Goal: Task Accomplishment & Management: Complete application form

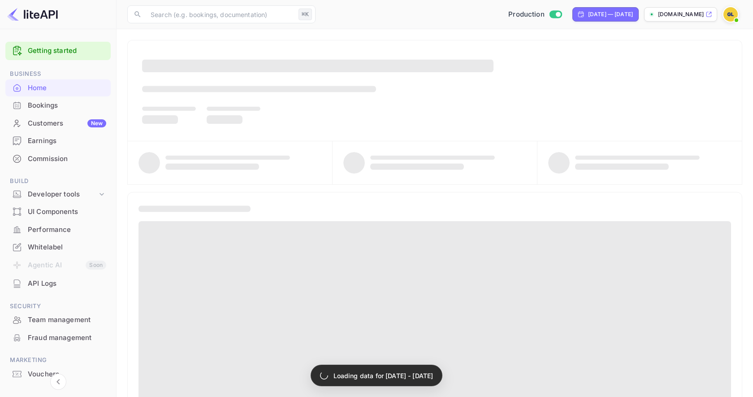
click at [58, 107] on div "Bookings" at bounding box center [67, 105] width 78 height 10
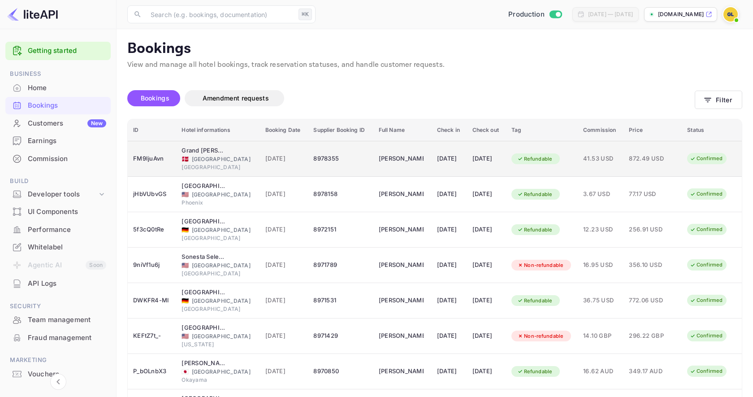
click at [448, 164] on div "[DATE]" at bounding box center [449, 159] width 25 height 14
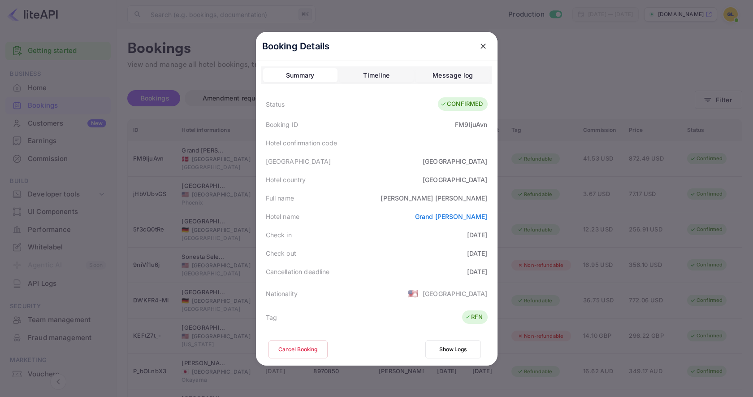
scroll to position [198, 0]
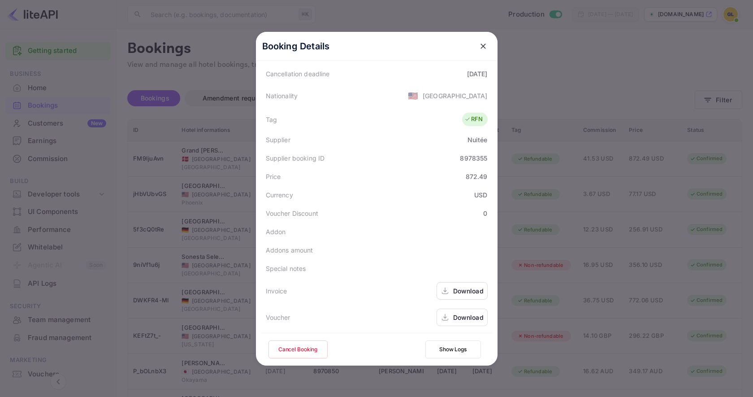
click at [464, 314] on div "Download" at bounding box center [468, 317] width 30 height 9
click at [462, 317] on div "Download" at bounding box center [468, 317] width 30 height 9
click at [479, 48] on icon "close" at bounding box center [483, 46] width 9 height 9
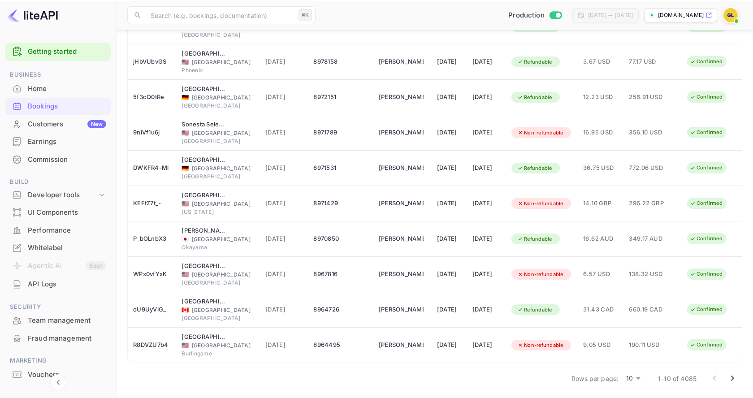
scroll to position [132, 0]
click at [637, 374] on body "Getting started Business Home Bookings Customers New Earnings Commission Build …" at bounding box center [376, 134] width 753 height 533
click at [637, 386] on li "50" at bounding box center [633, 383] width 23 height 16
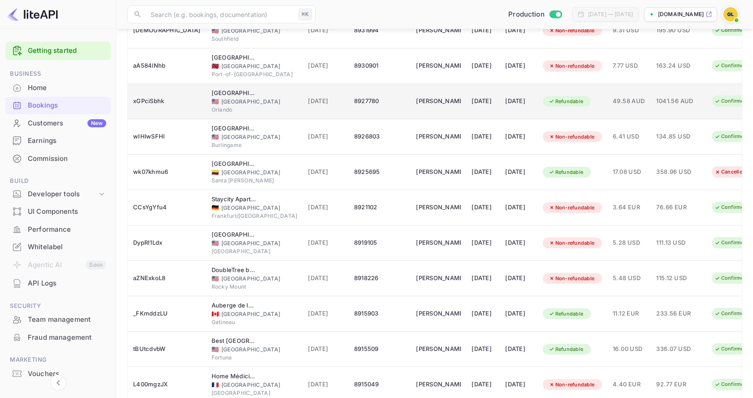
scroll to position [1541, 0]
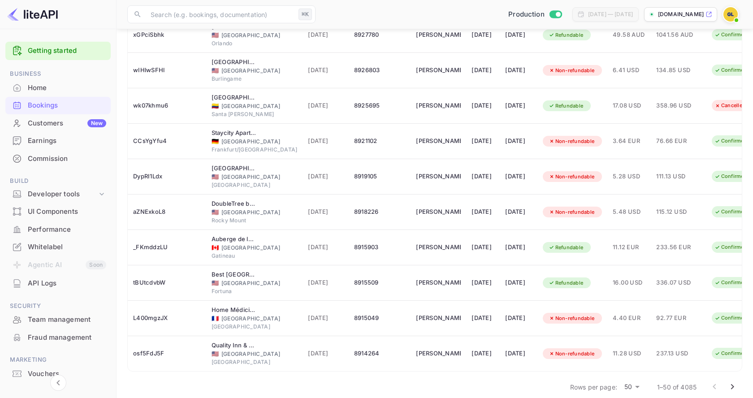
click at [733, 382] on icon "Go to next page" at bounding box center [732, 387] width 11 height 11
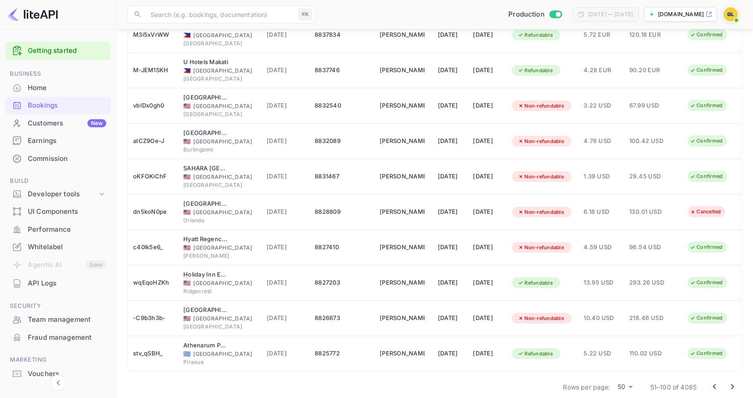
click at [734, 382] on icon "Go to next page" at bounding box center [732, 387] width 11 height 11
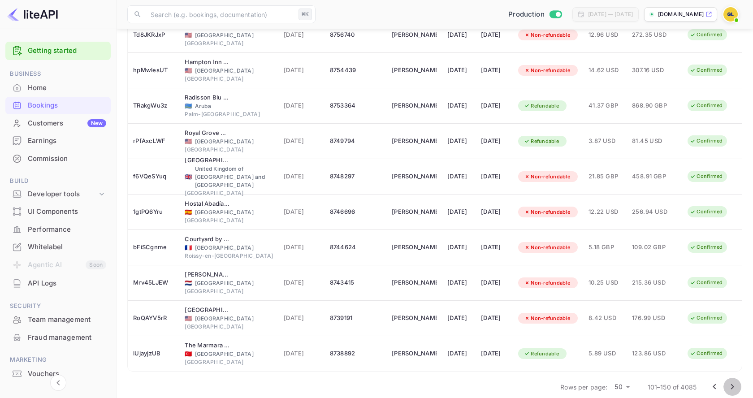
click at [735, 382] on icon "Go to next page" at bounding box center [732, 387] width 11 height 11
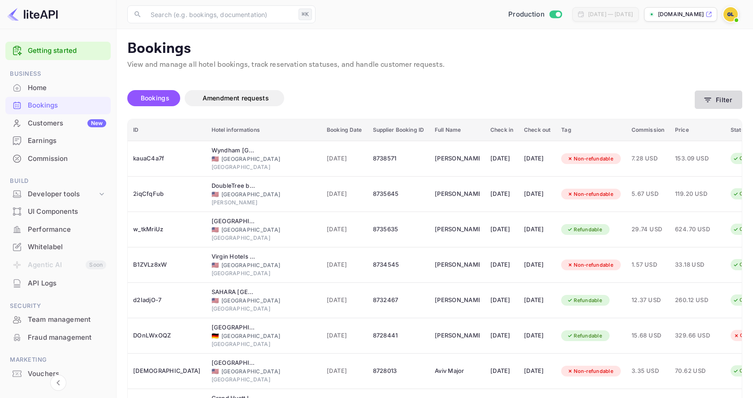
click at [714, 102] on button "Filter" at bounding box center [719, 100] width 48 height 18
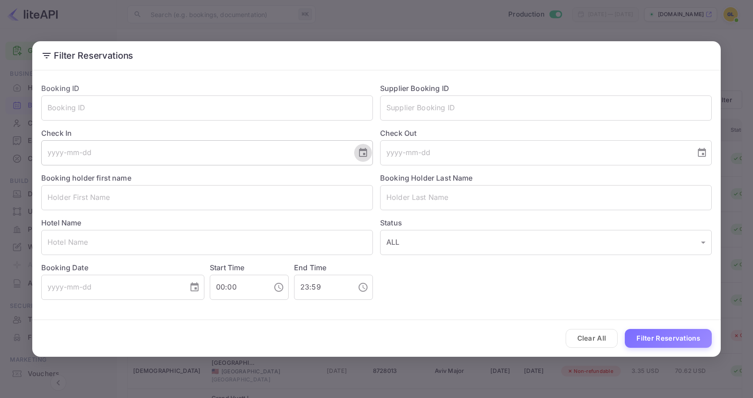
click at [361, 152] on icon "Choose date" at bounding box center [363, 153] width 11 height 11
click at [257, 178] on icon "Next month" at bounding box center [254, 179] width 11 height 11
click at [244, 175] on div at bounding box center [245, 179] width 5 height 15
click at [239, 177] on icon "Previous month" at bounding box center [236, 179] width 11 height 11
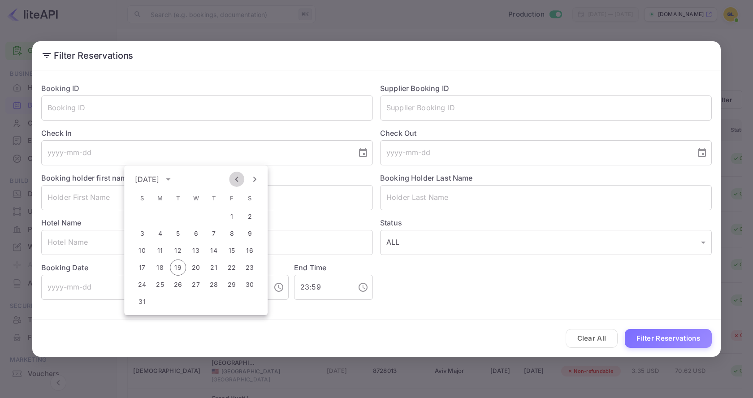
click at [239, 177] on icon "Previous month" at bounding box center [236, 179] width 11 height 11
click at [194, 231] on button "11" at bounding box center [196, 234] width 16 height 16
type input "[DATE]"
click at [708, 151] on button "Choose date" at bounding box center [702, 153] width 18 height 18
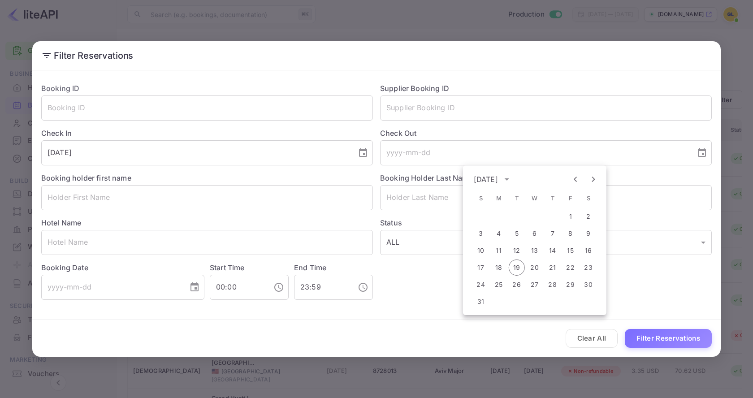
click at [572, 178] on icon "Previous month" at bounding box center [575, 179] width 11 height 11
click at [539, 252] on button "18" at bounding box center [535, 251] width 16 height 16
type input "[DATE]"
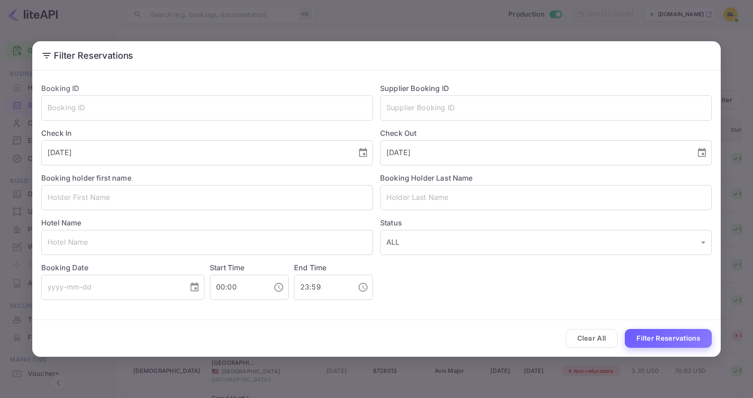
click at [668, 337] on button "Filter Reservations" at bounding box center [668, 338] width 87 height 19
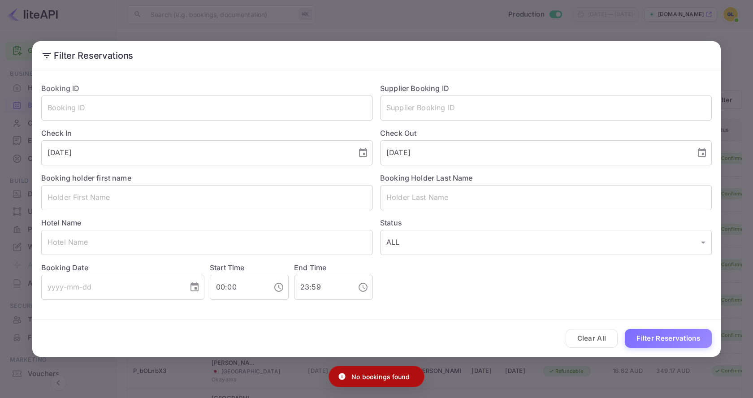
click at [696, 43] on h2 "Filter Reservations" at bounding box center [376, 55] width 689 height 29
click at [695, 23] on div "Filter Reservations Booking ID ​ Supplier Booking ID ​ Check In [DATE] ​ Check …" at bounding box center [376, 199] width 753 height 398
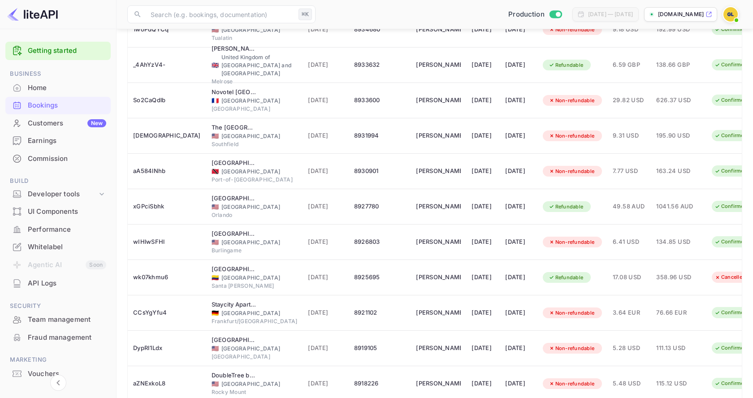
scroll to position [1541, 0]
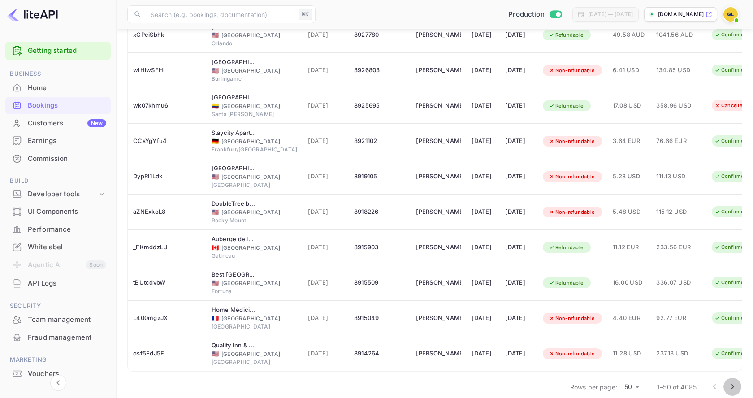
click at [736, 382] on icon "Go to next page" at bounding box center [732, 387] width 11 height 11
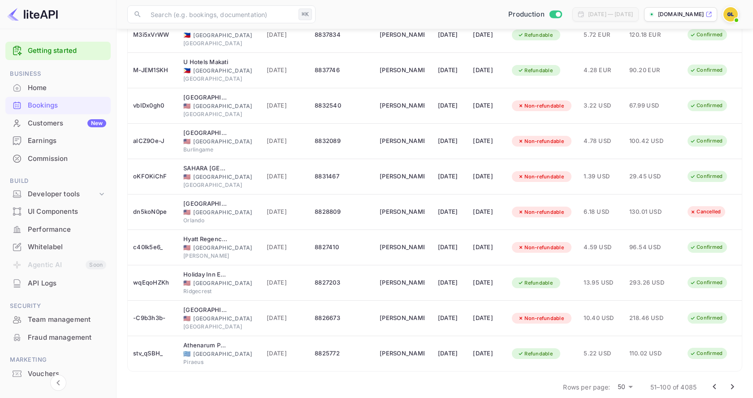
click at [736, 382] on icon "Go to next page" at bounding box center [732, 387] width 11 height 11
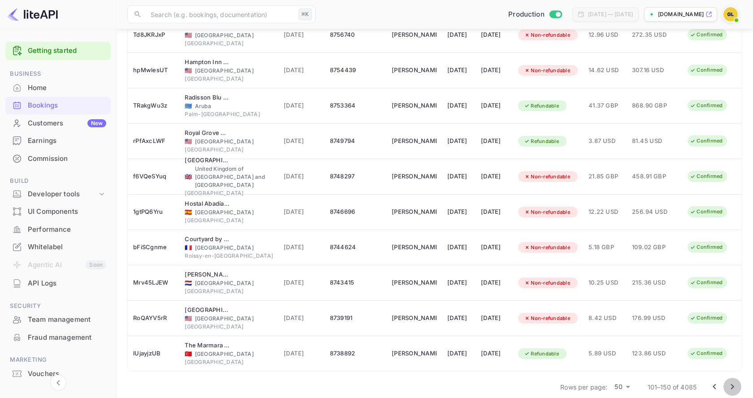
click at [734, 382] on icon "Go to next page" at bounding box center [732, 387] width 11 height 11
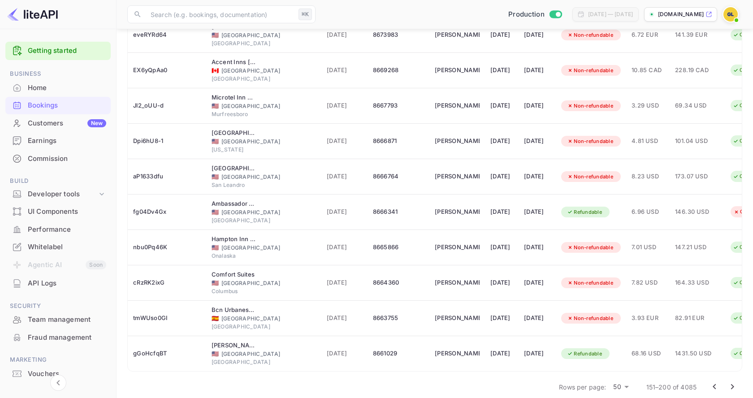
click at [738, 381] on button "Go to next page" at bounding box center [733, 387] width 18 height 18
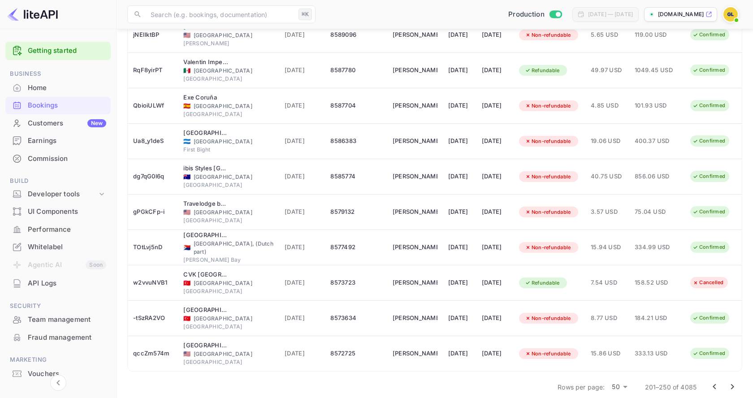
click at [735, 382] on icon "Go to next page" at bounding box center [732, 387] width 11 height 11
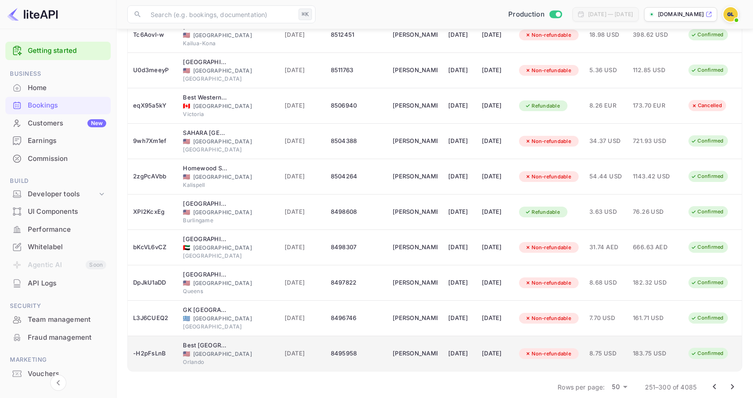
click at [652, 350] on td "183.75 USD" at bounding box center [656, 353] width 56 height 35
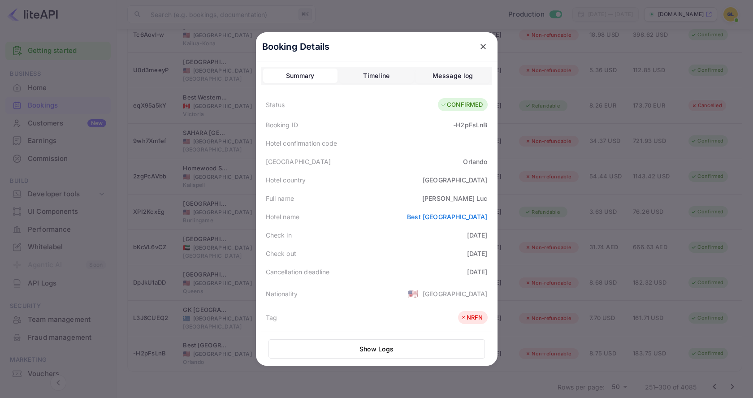
scroll to position [199, 0]
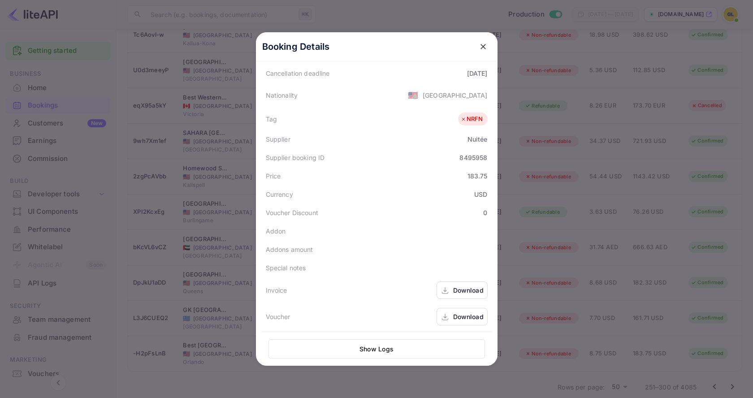
click at [460, 316] on div "Download" at bounding box center [468, 316] width 30 height 9
click at [656, 282] on div at bounding box center [376, 199] width 753 height 398
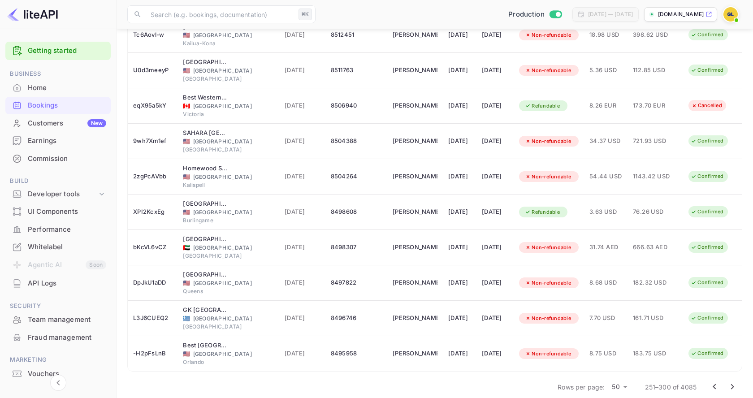
click at [733, 382] on icon "Go to next page" at bounding box center [732, 387] width 11 height 11
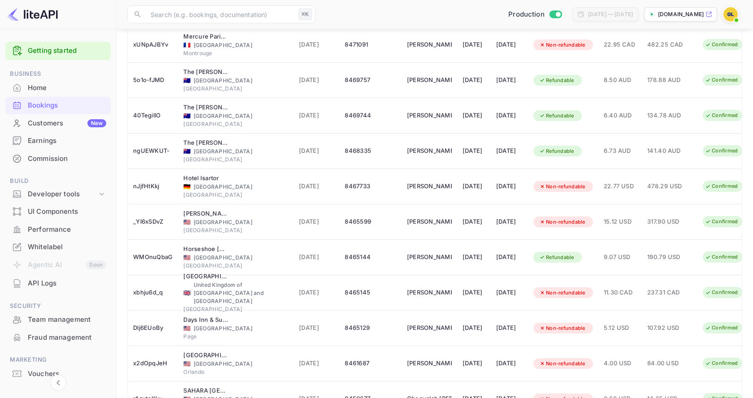
scroll to position [1541, 0]
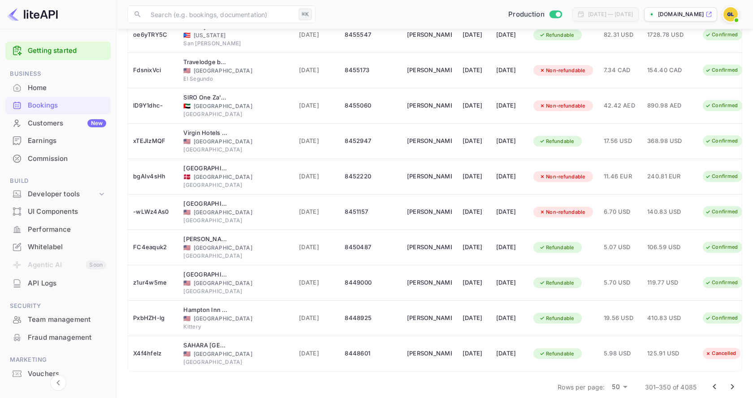
click at [732, 382] on icon "Go to next page" at bounding box center [732, 387] width 11 height 11
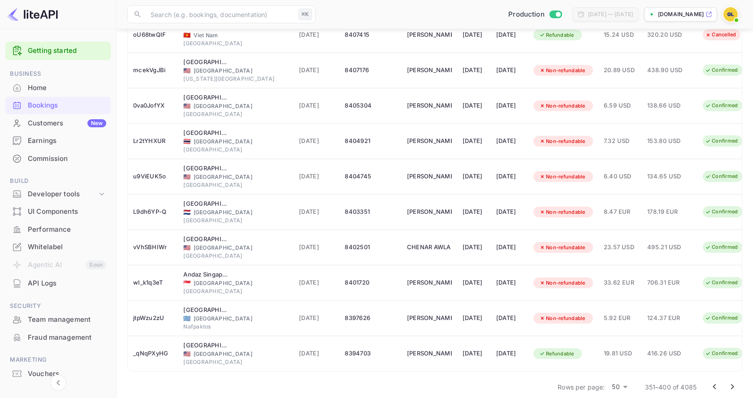
click at [735, 382] on icon "Go to next page" at bounding box center [732, 387] width 11 height 11
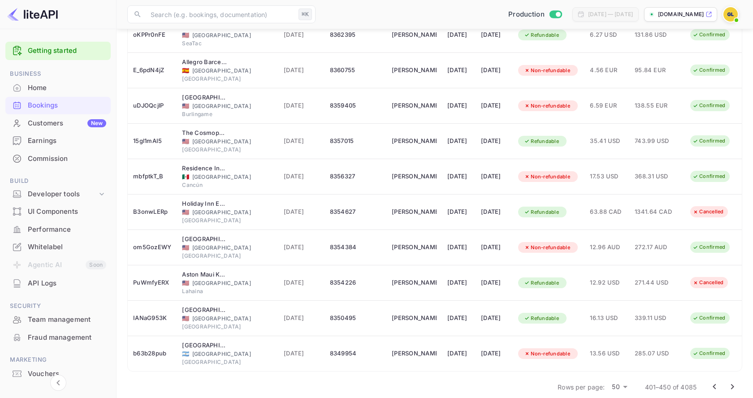
click at [734, 382] on icon "Go to next page" at bounding box center [732, 387] width 11 height 11
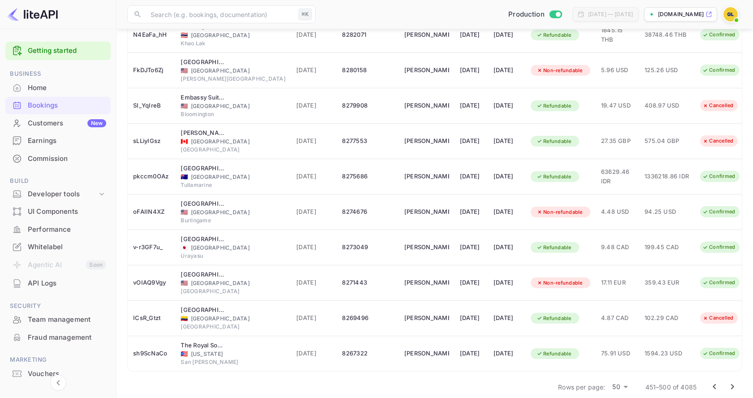
click at [734, 384] on icon "Go to next page" at bounding box center [732, 386] width 3 height 5
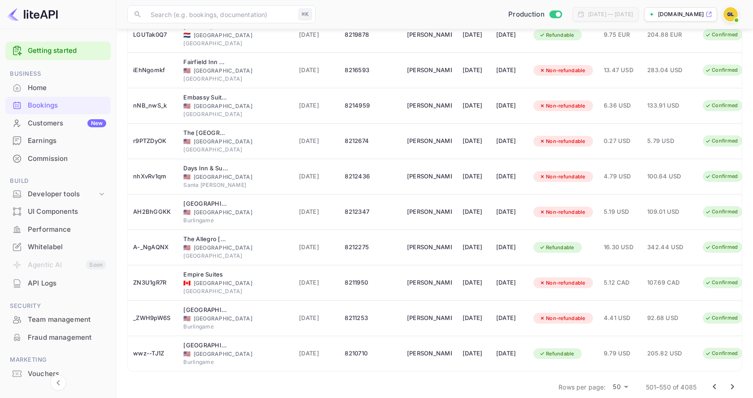
click at [734, 382] on icon "Go to next page" at bounding box center [732, 387] width 11 height 11
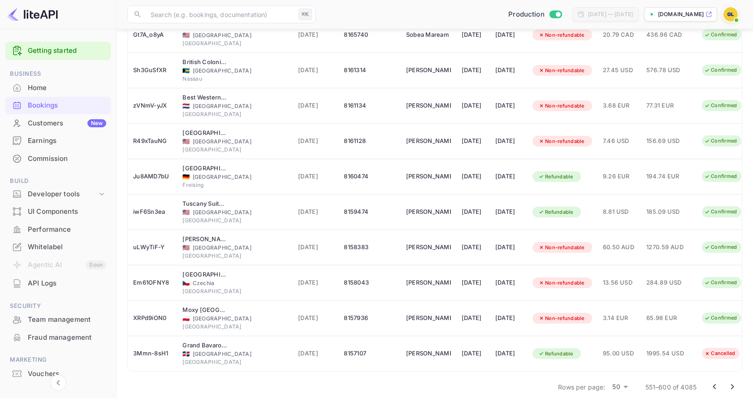
click at [734, 382] on icon "Go to next page" at bounding box center [732, 387] width 11 height 11
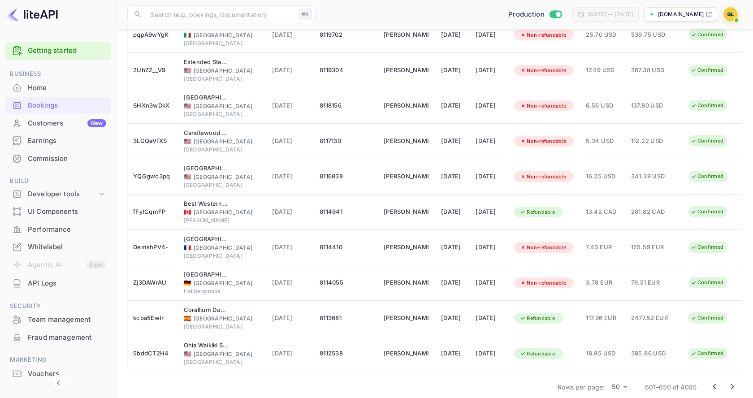
click at [730, 382] on icon "Go to next page" at bounding box center [732, 387] width 11 height 11
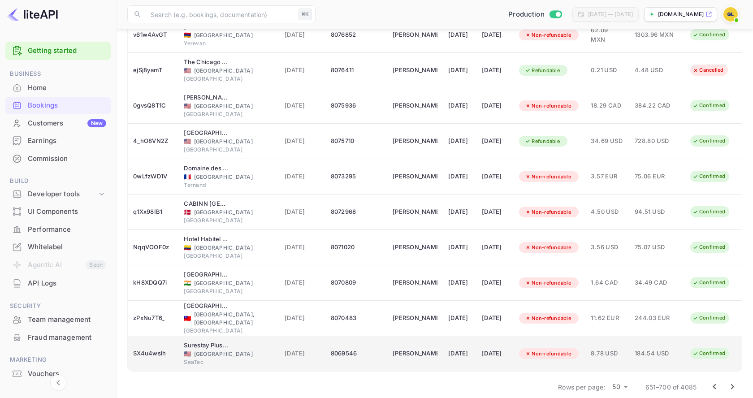
click at [674, 349] on span "184.54 USD" at bounding box center [657, 354] width 45 height 10
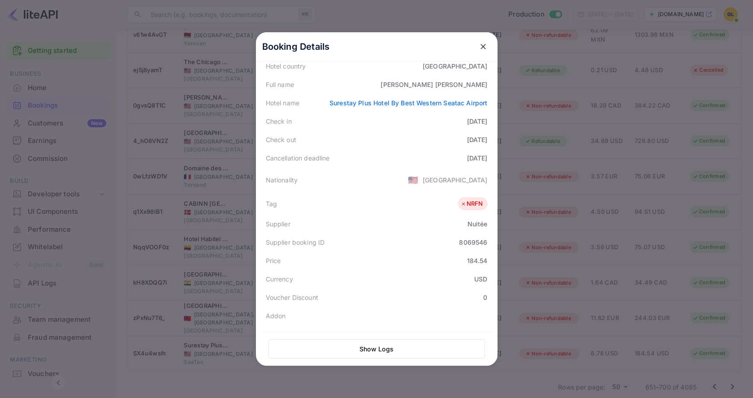
scroll to position [199, 0]
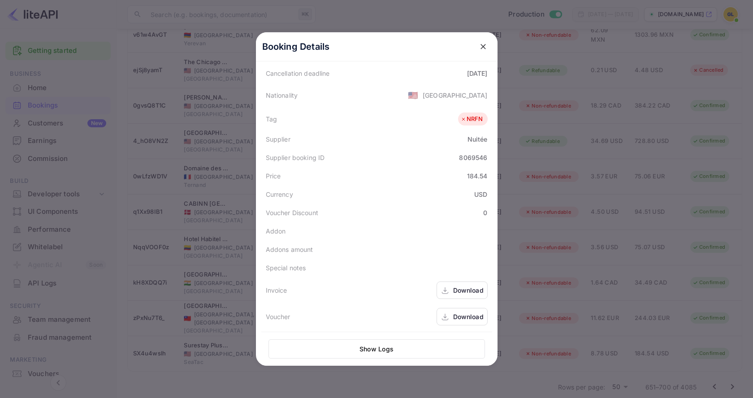
click at [468, 318] on div "Download" at bounding box center [468, 316] width 30 height 9
click at [689, 327] on div at bounding box center [376, 199] width 753 height 398
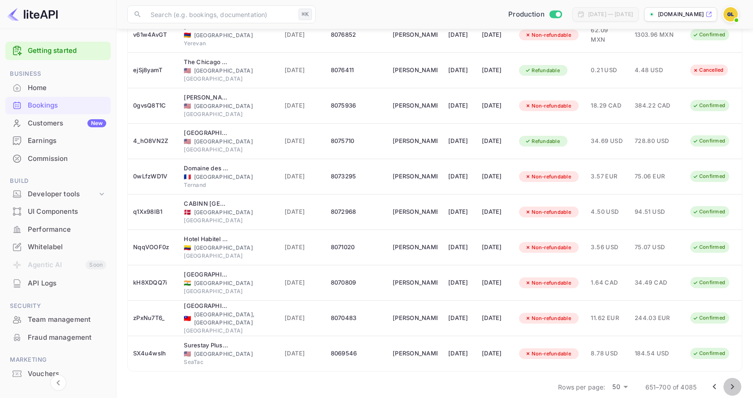
click at [731, 382] on icon "Go to next page" at bounding box center [732, 387] width 11 height 11
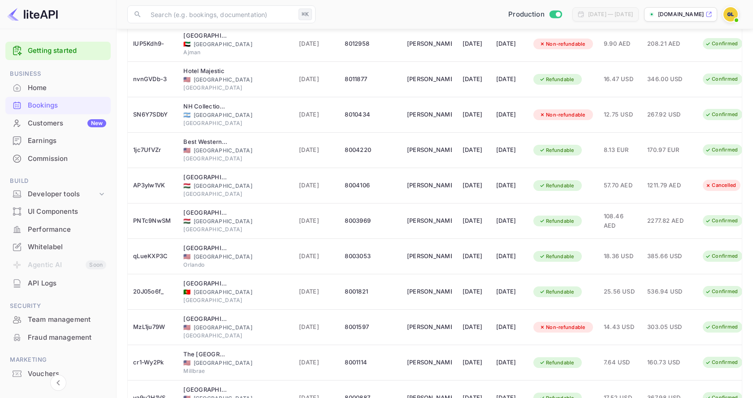
scroll to position [1541, 0]
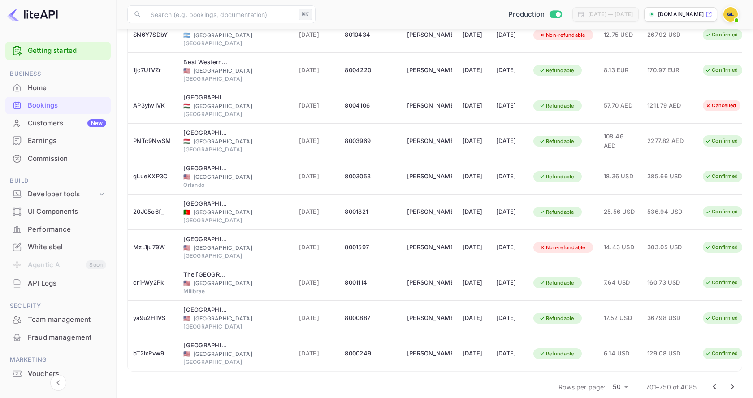
click at [733, 382] on icon "Go to next page" at bounding box center [732, 387] width 11 height 11
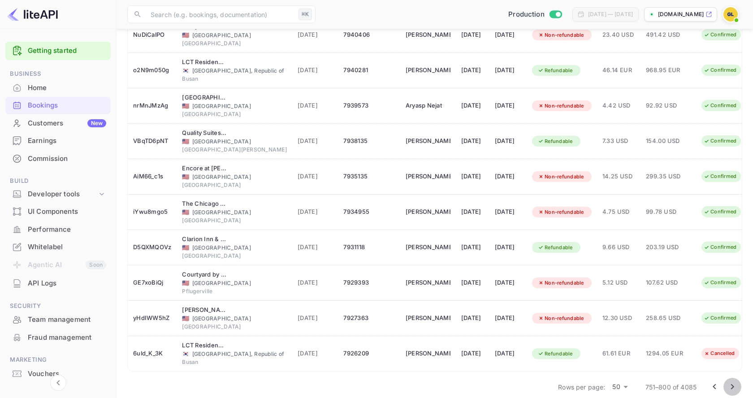
click at [732, 384] on icon "Go to next page" at bounding box center [732, 386] width 3 height 5
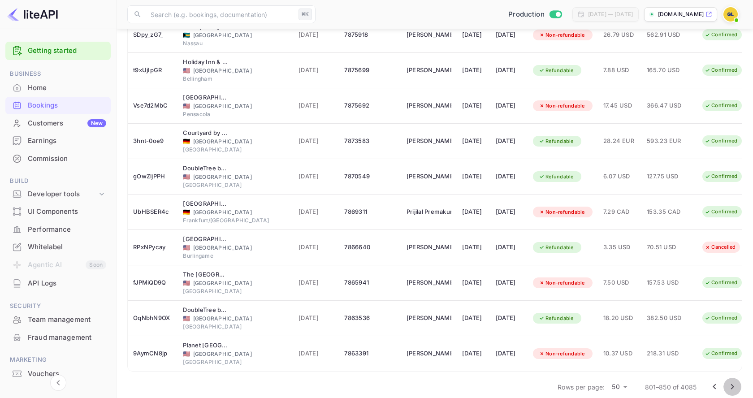
click at [730, 382] on icon "Go to next page" at bounding box center [732, 387] width 11 height 11
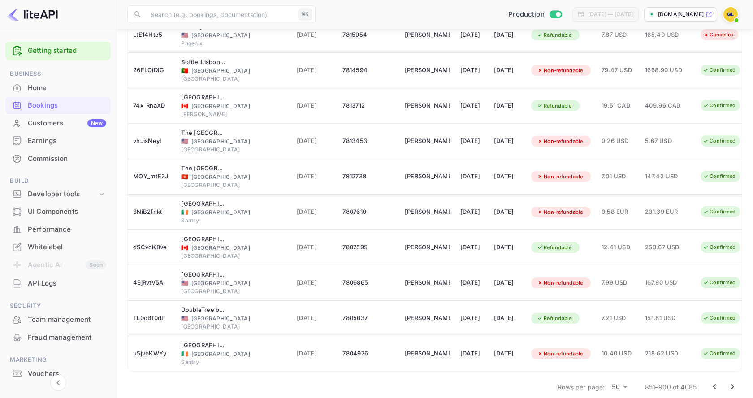
click at [726, 378] on div at bounding box center [724, 387] width 36 height 18
click at [734, 382] on icon "Go to next page" at bounding box center [732, 387] width 11 height 11
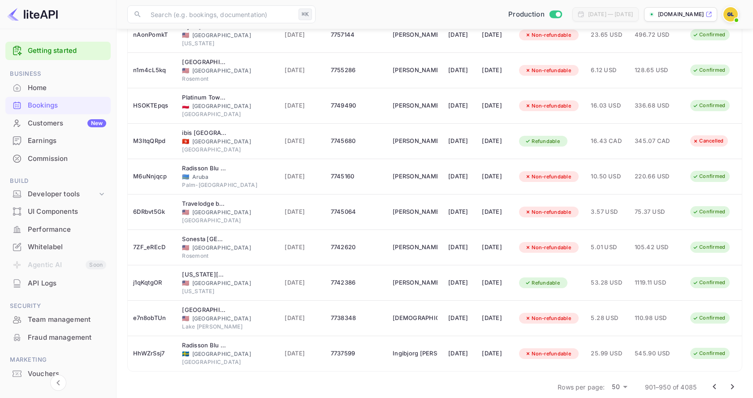
click at [734, 382] on icon "Go to next page" at bounding box center [732, 387] width 11 height 11
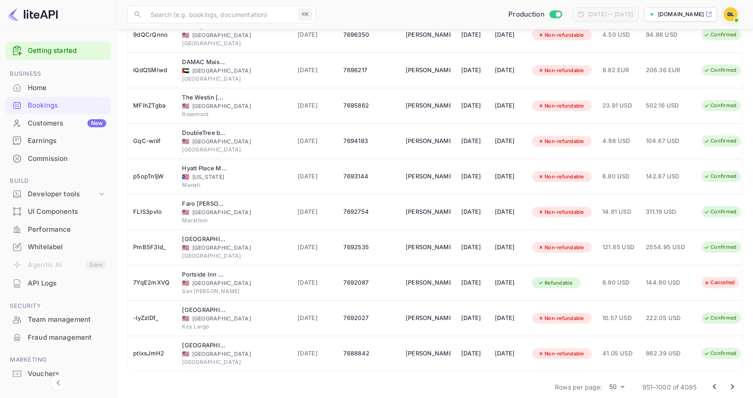
click at [735, 382] on icon "Go to next page" at bounding box center [732, 387] width 11 height 11
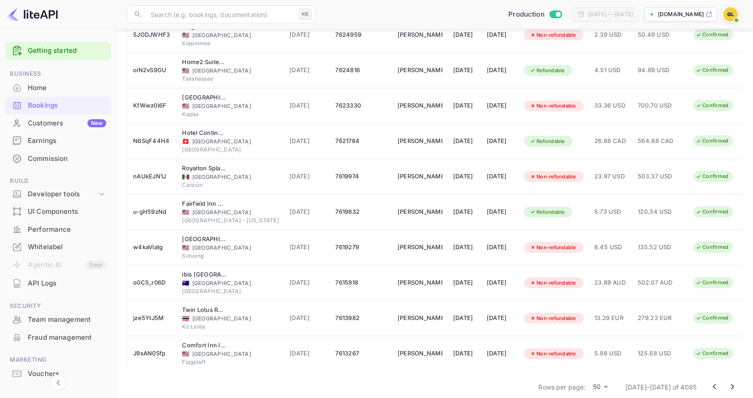
click at [738, 378] on button "Go to next page" at bounding box center [733, 387] width 18 height 18
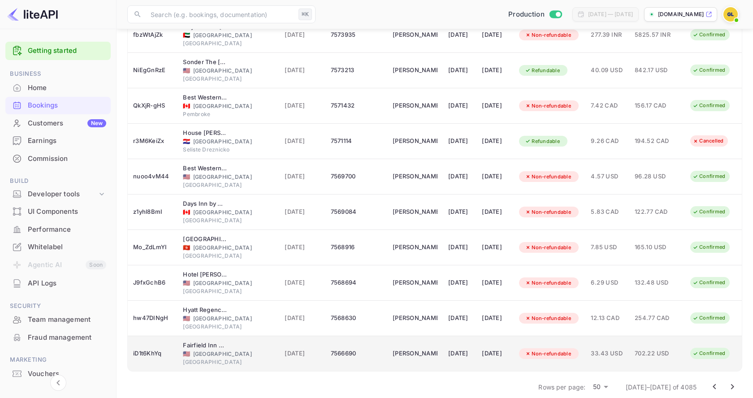
click at [654, 349] on span "702.22 USD" at bounding box center [657, 354] width 45 height 10
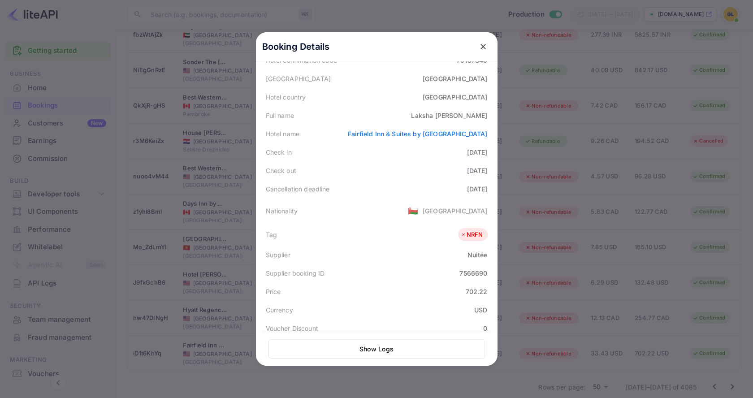
scroll to position [199, 0]
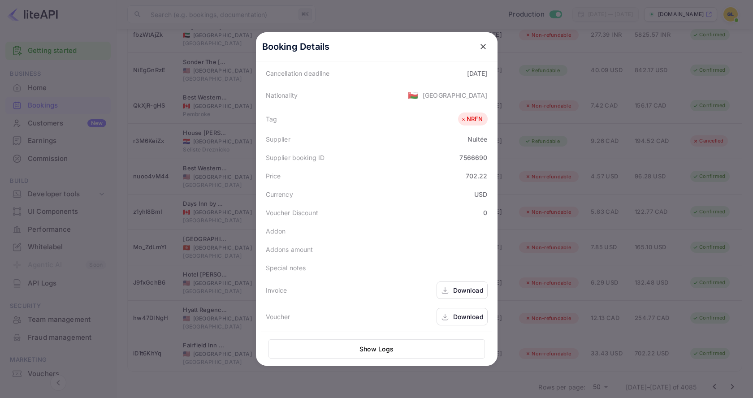
click at [463, 317] on div "Download" at bounding box center [468, 316] width 30 height 9
click at [659, 332] on div at bounding box center [376, 199] width 753 height 398
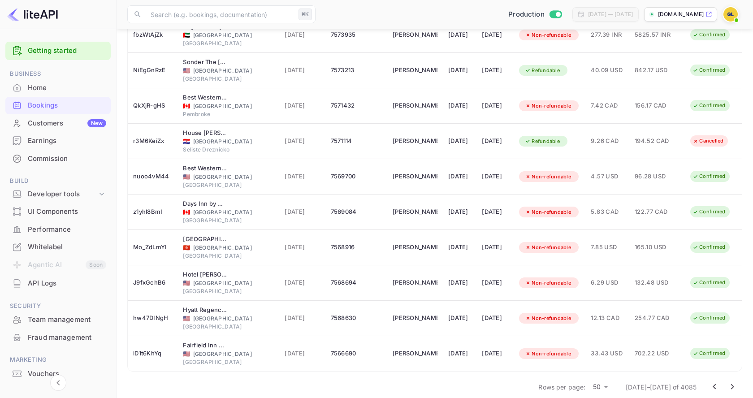
click at [728, 382] on icon "Go to next page" at bounding box center [732, 387] width 11 height 11
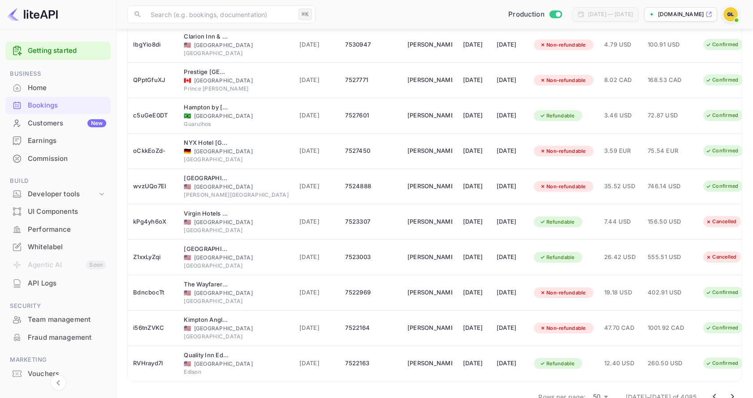
scroll to position [1541, 0]
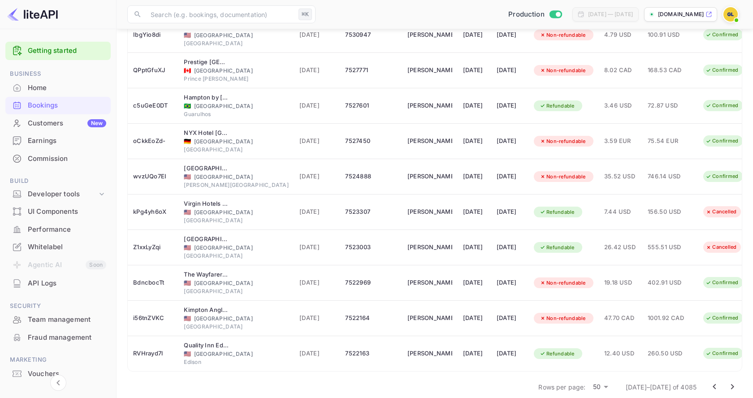
click at [731, 382] on icon "Go to next page" at bounding box center [732, 387] width 11 height 11
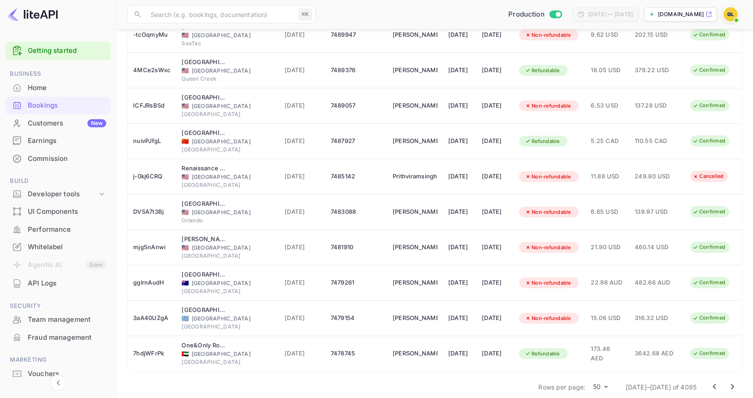
click at [737, 382] on icon "Go to next page" at bounding box center [732, 387] width 11 height 11
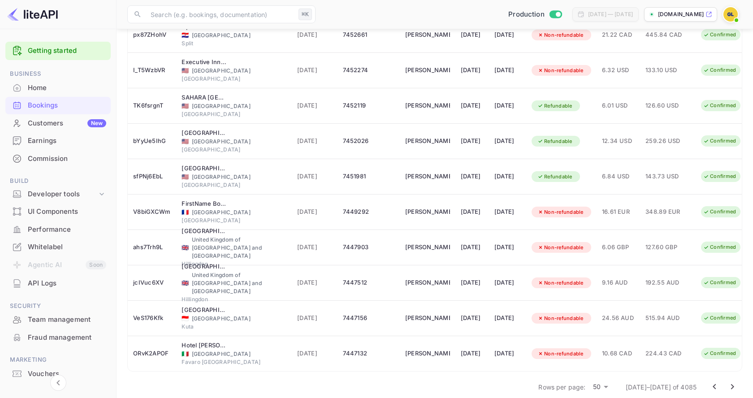
click at [734, 382] on icon "Go to next page" at bounding box center [732, 387] width 11 height 11
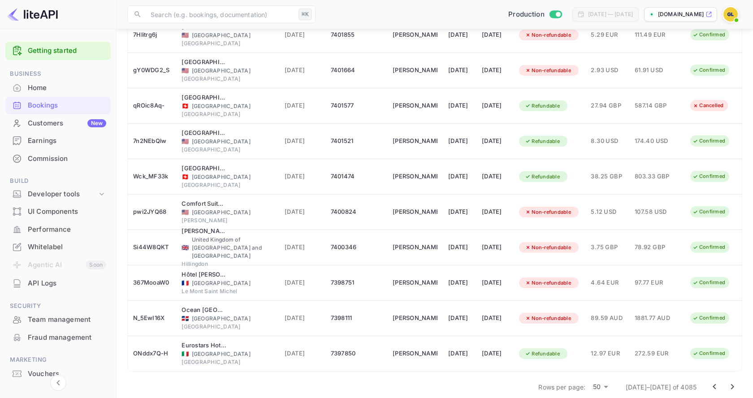
click at [735, 382] on icon "Go to next page" at bounding box center [732, 387] width 11 height 11
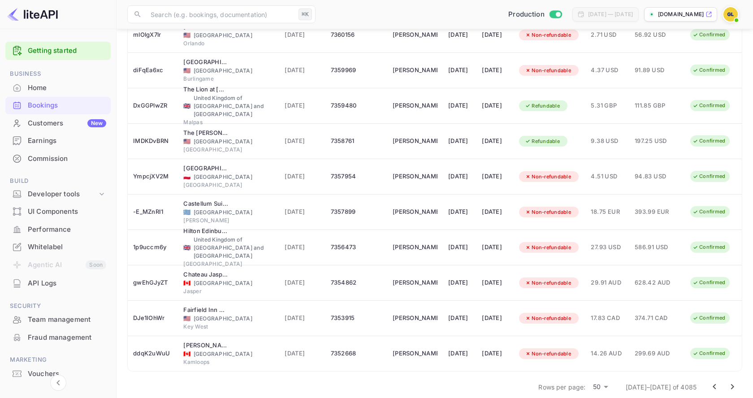
click at [736, 382] on icon "Go to next page" at bounding box center [732, 387] width 11 height 11
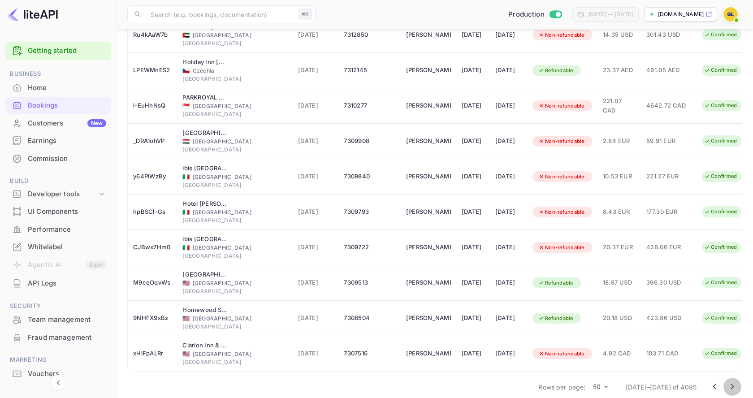
click at [731, 382] on icon "Go to next page" at bounding box center [732, 387] width 11 height 11
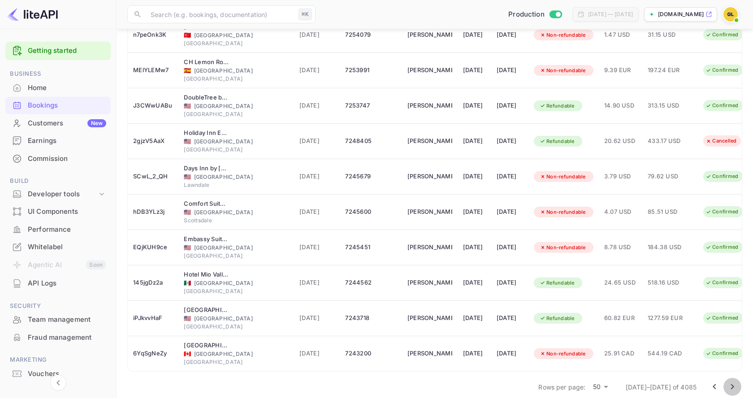
click at [731, 382] on icon "Go to next page" at bounding box center [732, 387] width 11 height 11
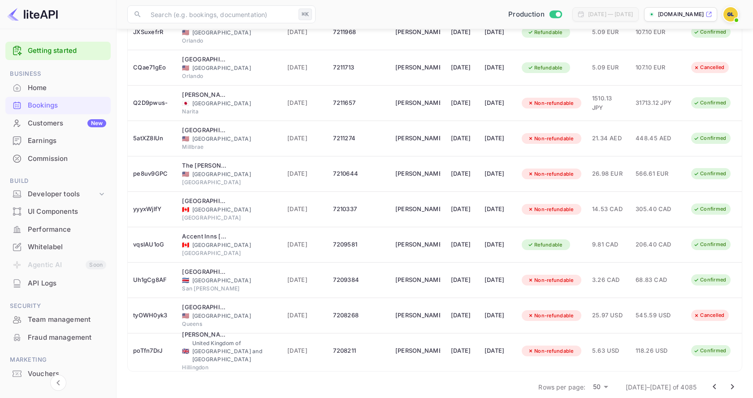
click at [731, 382] on icon "Go to next page" at bounding box center [732, 387] width 11 height 11
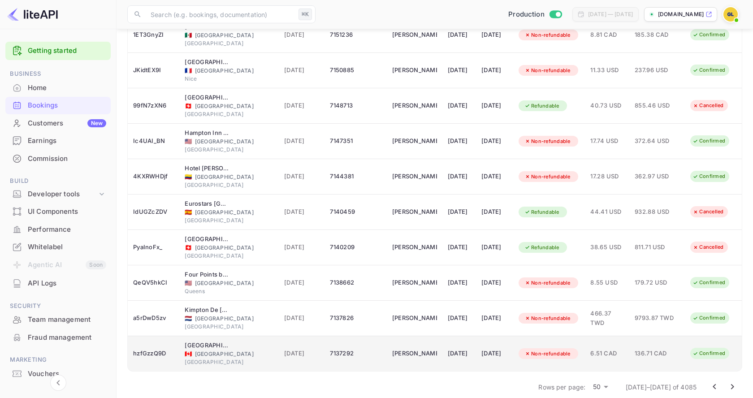
click at [648, 351] on td "136.71 CAD" at bounding box center [658, 353] width 56 height 35
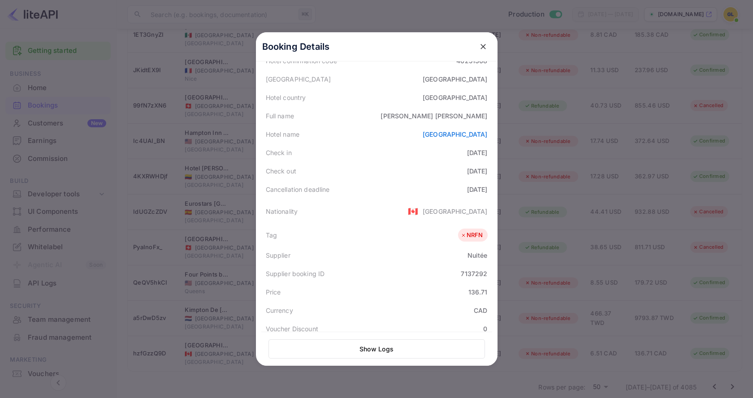
scroll to position [208, 0]
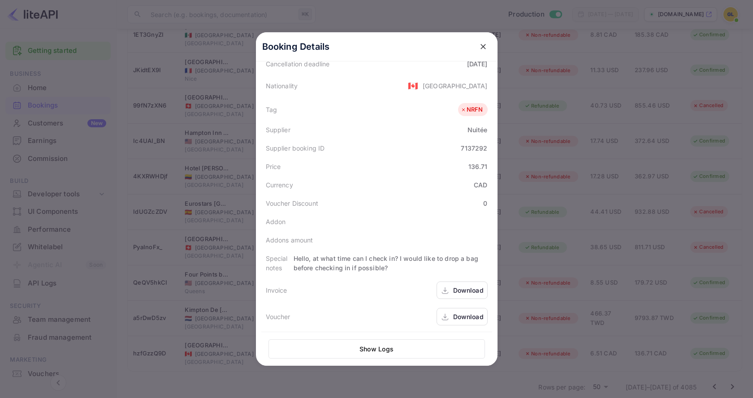
click at [471, 316] on div "Download" at bounding box center [468, 316] width 30 height 9
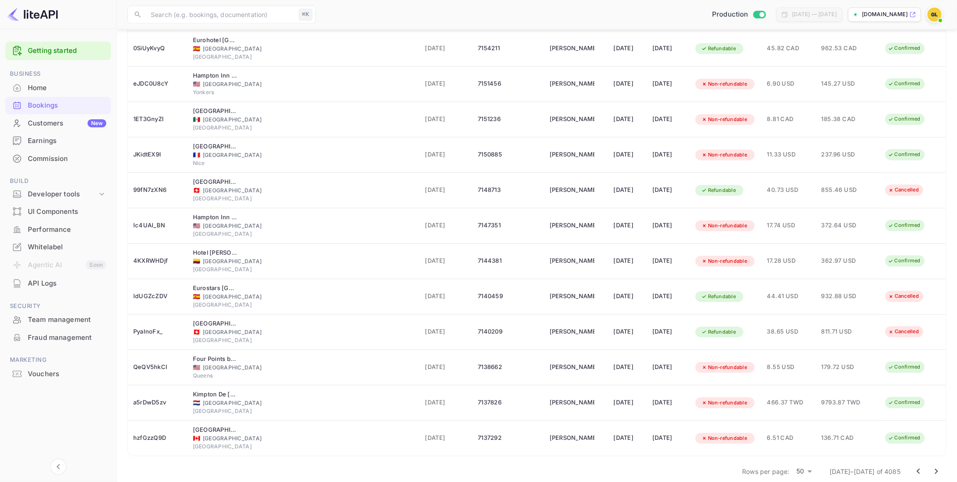
scroll to position [1455, 0]
click at [753, 396] on icon "Go to next page" at bounding box center [936, 472] width 11 height 11
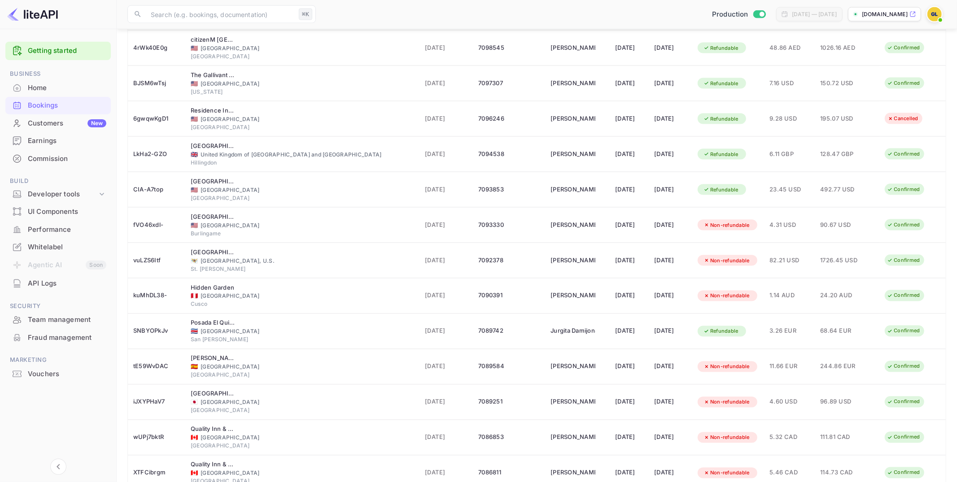
scroll to position [1457, 0]
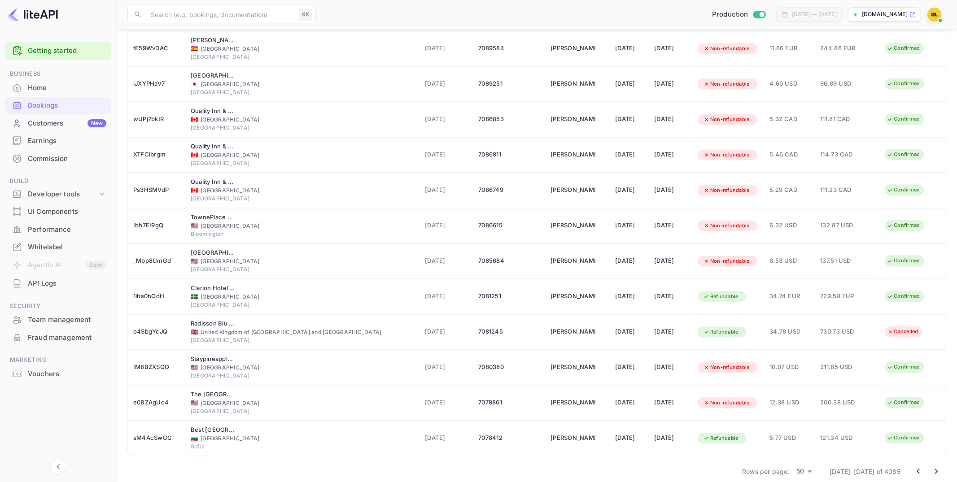
click at [753, 396] on icon "Go to next page" at bounding box center [936, 471] width 11 height 11
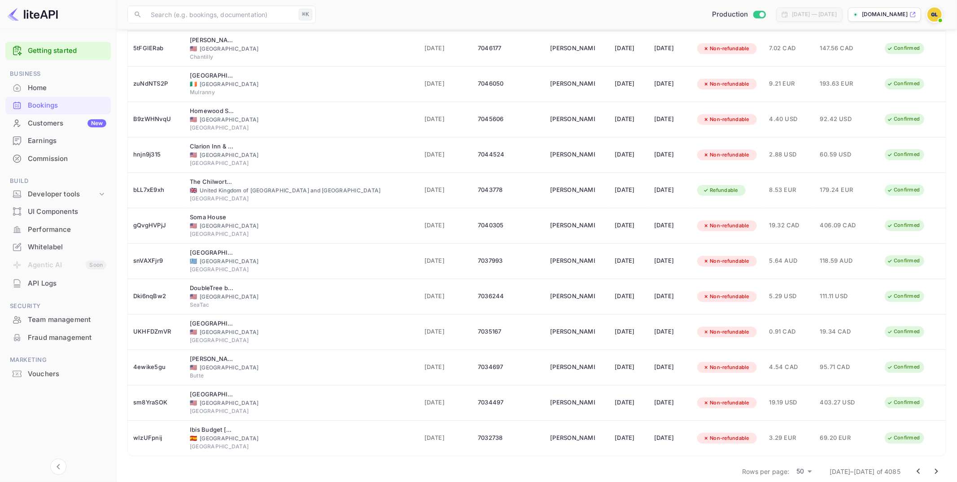
click at [753, 396] on icon "Go to next page" at bounding box center [936, 471] width 11 height 11
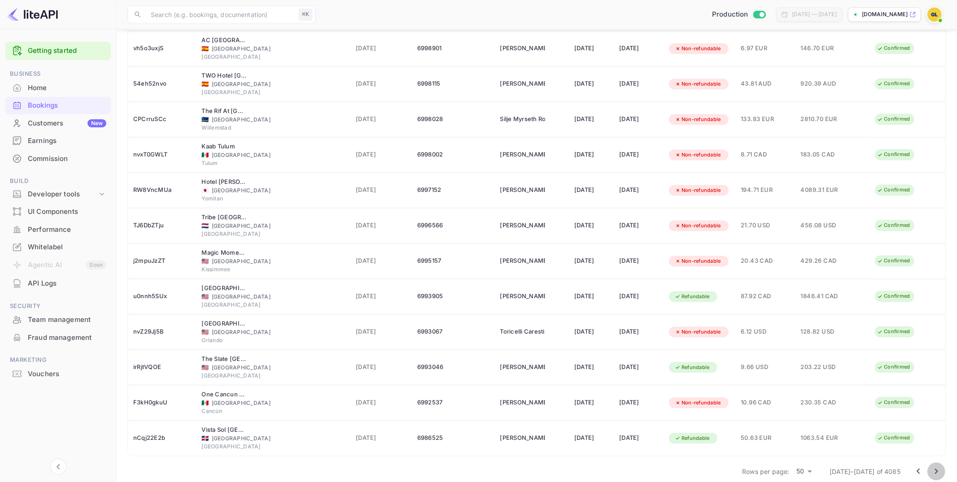
click at [753, 396] on icon "Go to next page" at bounding box center [936, 471] width 11 height 11
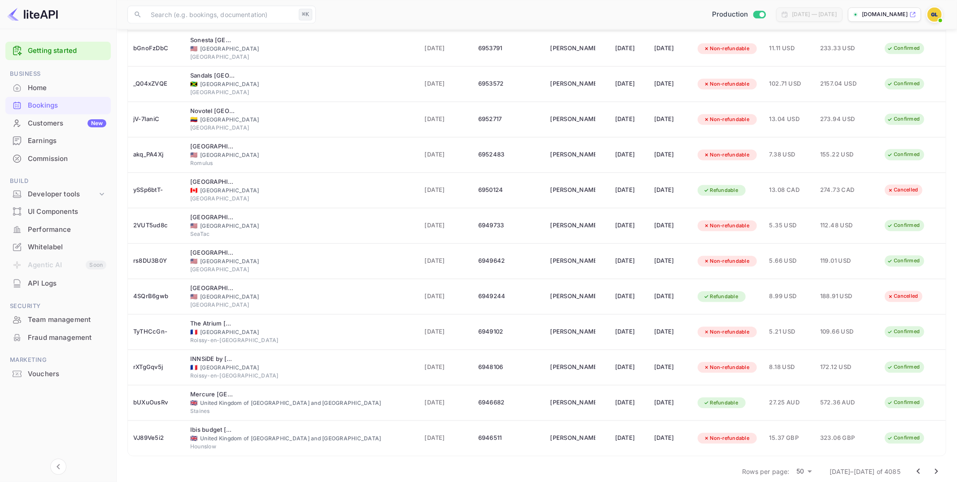
click at [753, 396] on icon "Go to next page" at bounding box center [936, 471] width 11 height 11
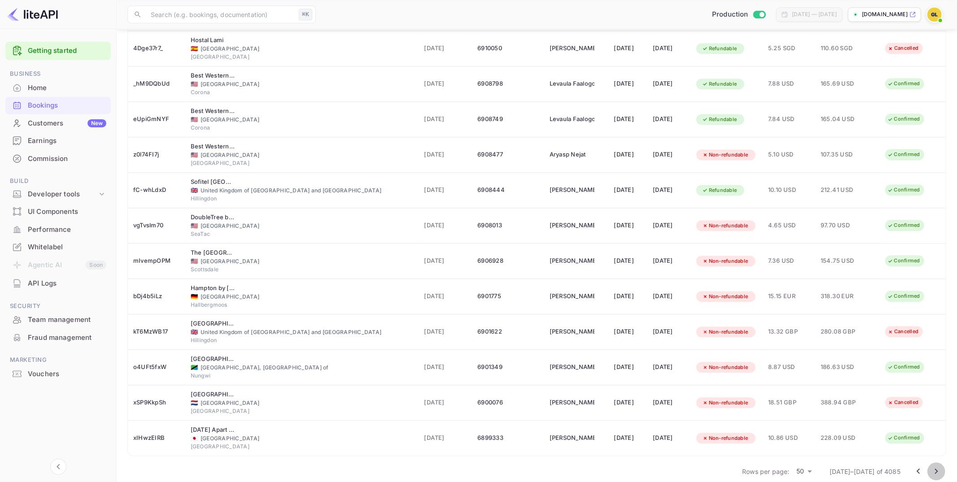
click at [753, 396] on icon "Go to next page" at bounding box center [936, 471] width 11 height 11
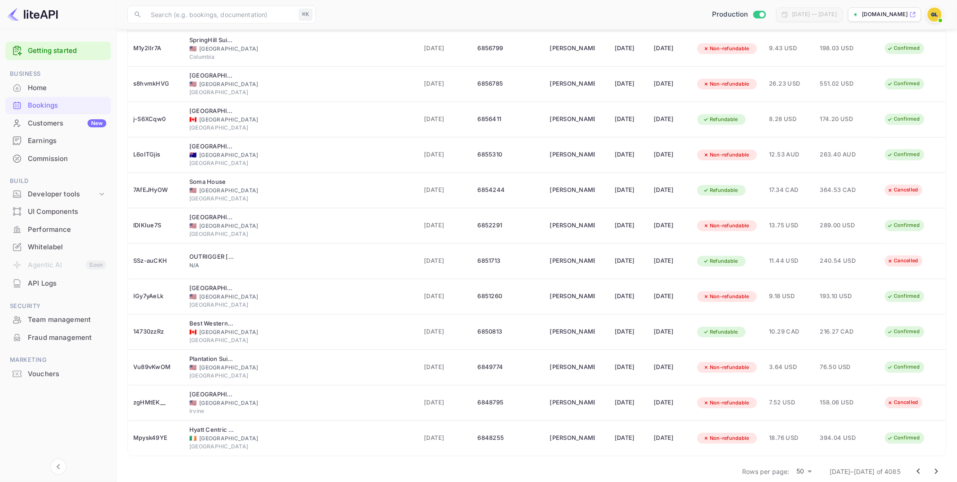
click at [753, 396] on icon "Go to next page" at bounding box center [936, 471] width 11 height 11
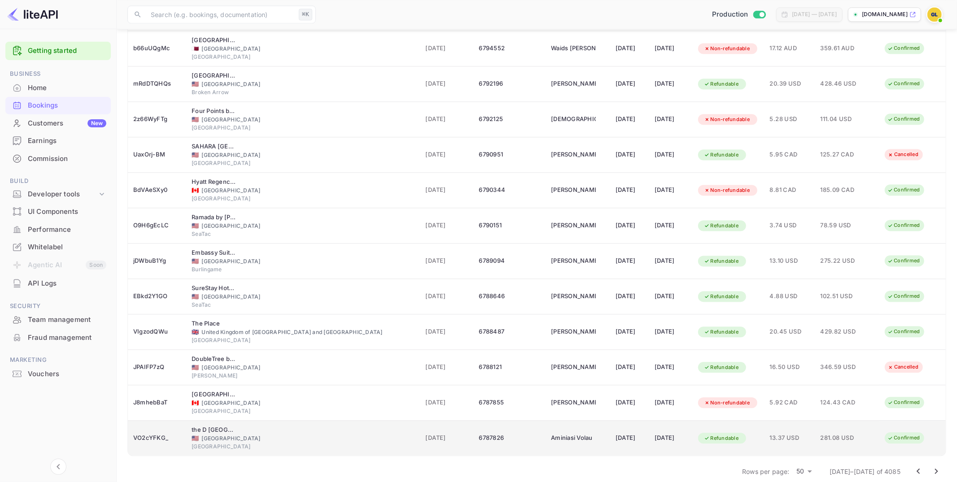
click at [753, 396] on td "281.08 USD" at bounding box center [846, 438] width 65 height 35
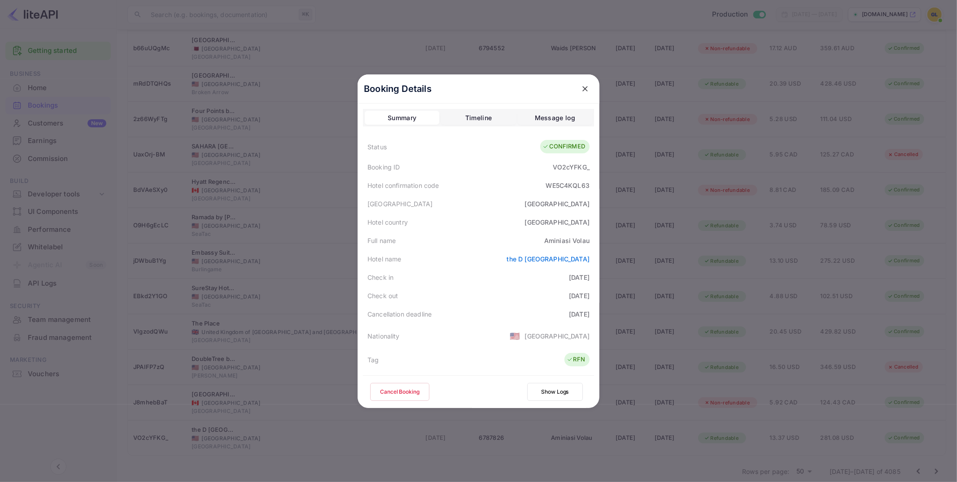
scroll to position [198, 0]
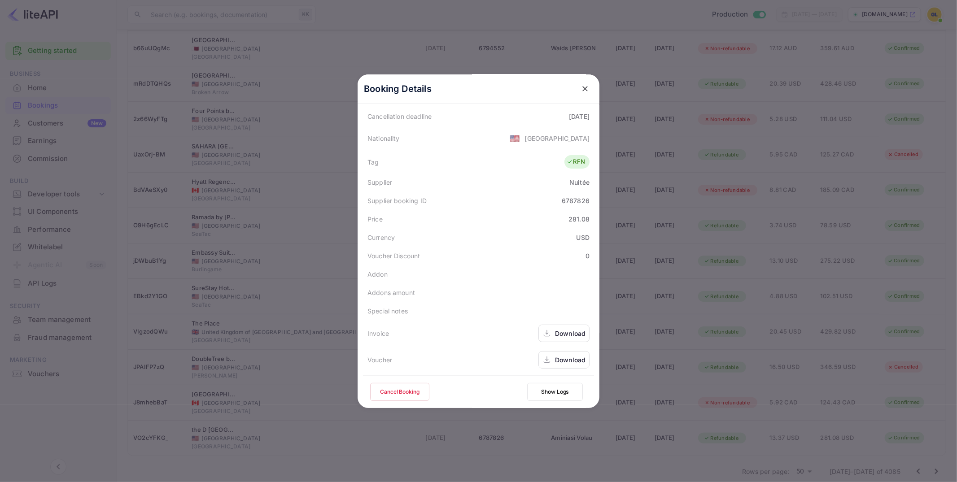
click at [564, 358] on div "Download" at bounding box center [570, 359] width 30 height 9
click at [753, 316] on div at bounding box center [478, 241] width 957 height 482
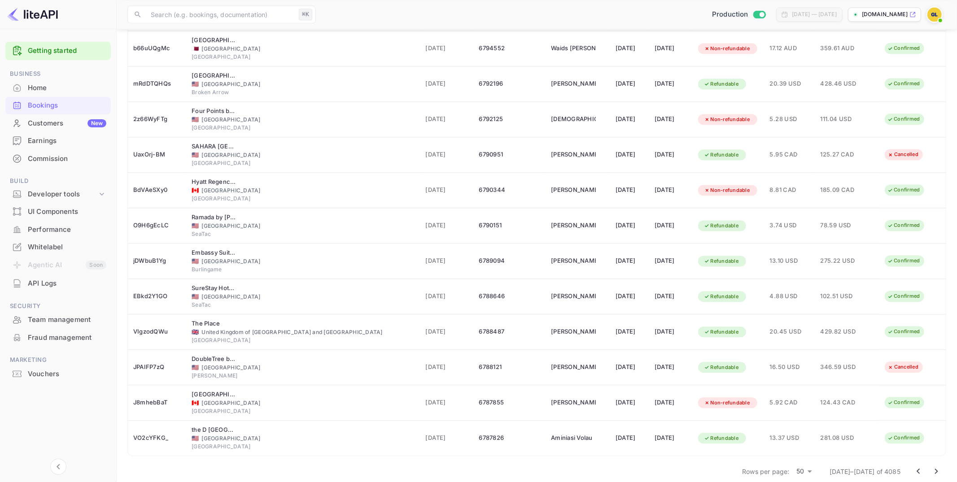
click at [753, 396] on icon "Go to next page" at bounding box center [936, 471] width 11 height 11
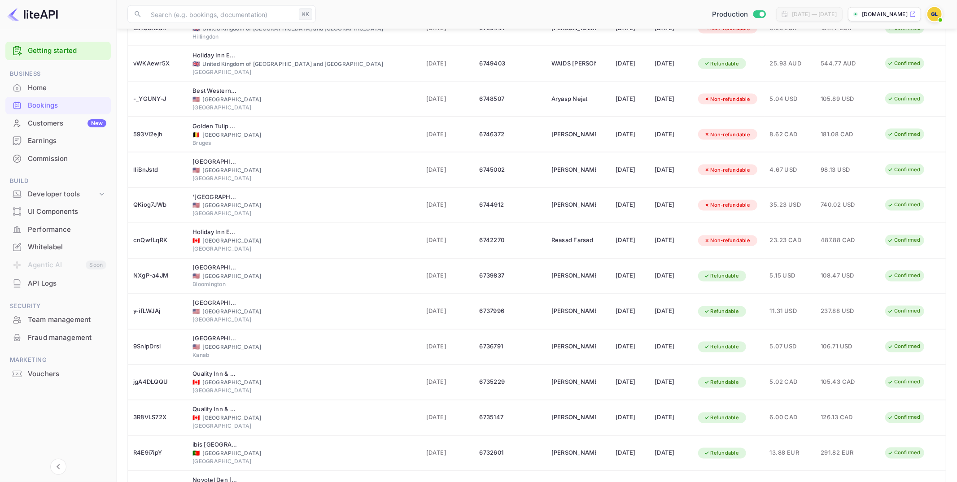
scroll to position [1457, 0]
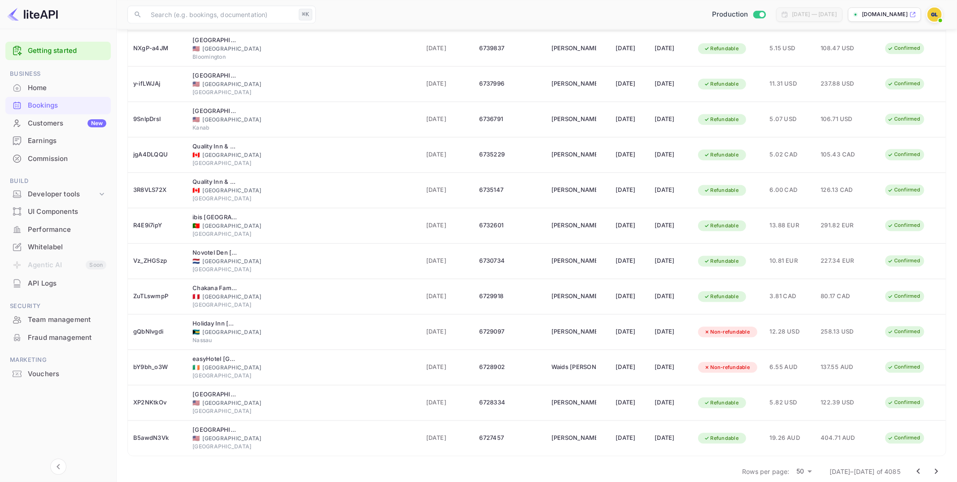
click at [753, 396] on icon "Go to next page" at bounding box center [936, 471] width 11 height 11
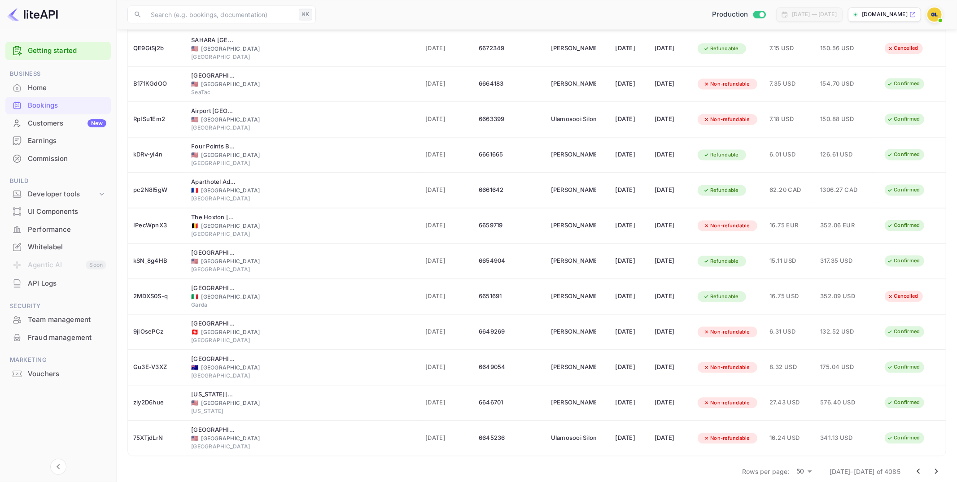
click at [753, 396] on icon "Go to next page" at bounding box center [936, 471] width 11 height 11
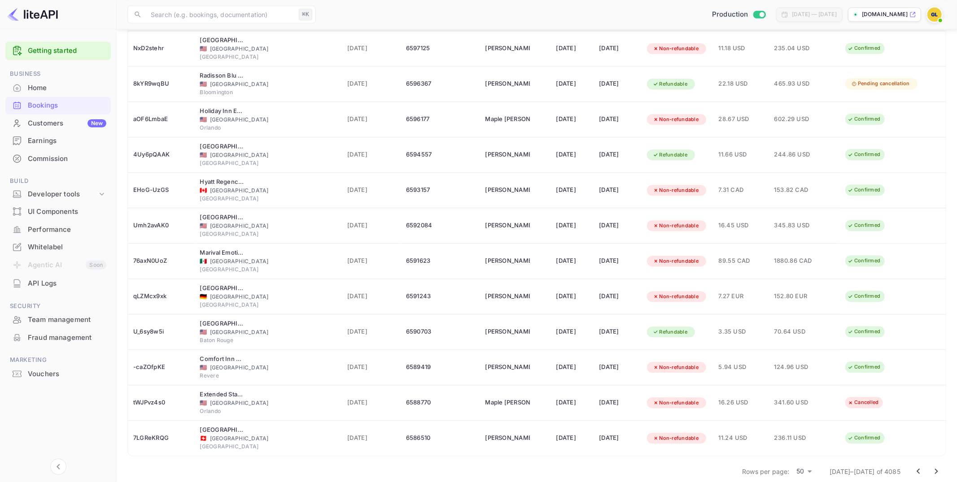
click at [753, 396] on icon "Go to next page" at bounding box center [936, 471] width 11 height 11
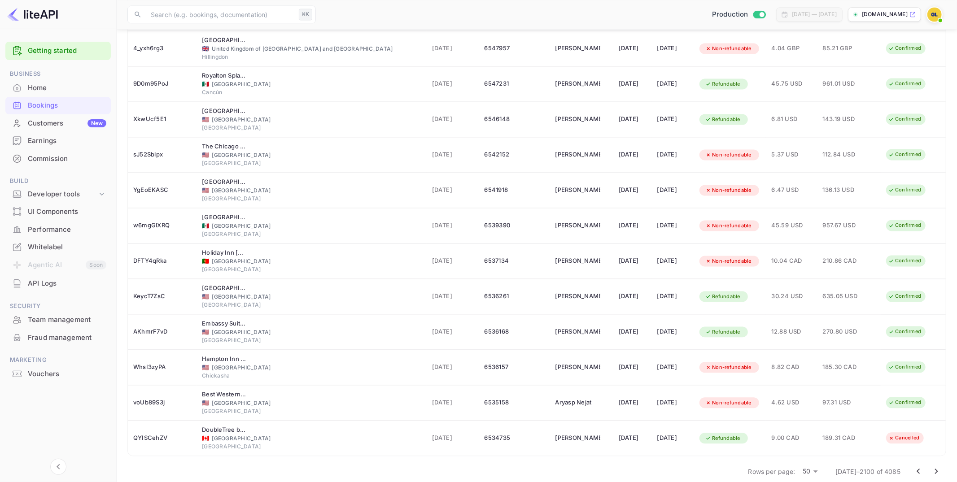
click at [753, 396] on div "Rows per page: 50 50 [DATE]–2100 of 4085" at bounding box center [844, 471] width 203 height 23
click at [753, 396] on icon "Go to next page" at bounding box center [936, 471] width 11 height 11
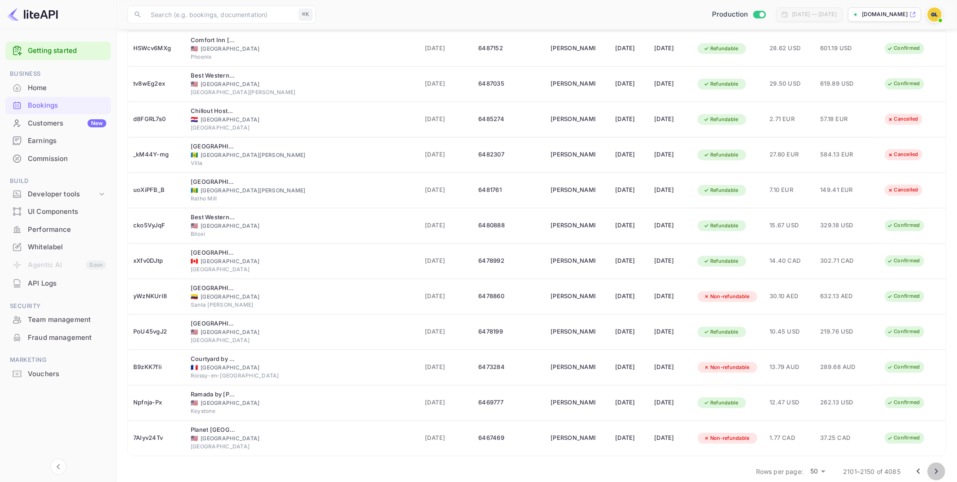
click at [753, 396] on icon "Go to next page" at bounding box center [936, 471] width 11 height 11
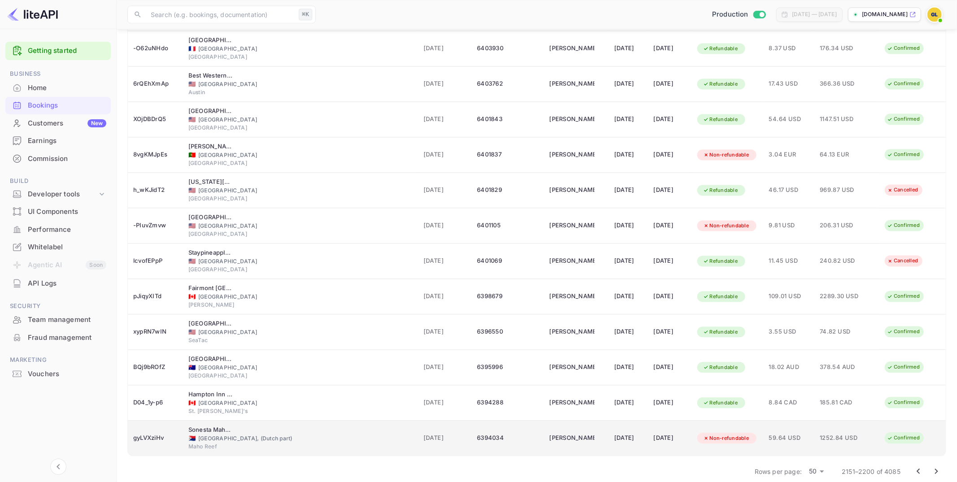
click at [753, 396] on td "1252.84 USD" at bounding box center [846, 438] width 65 height 35
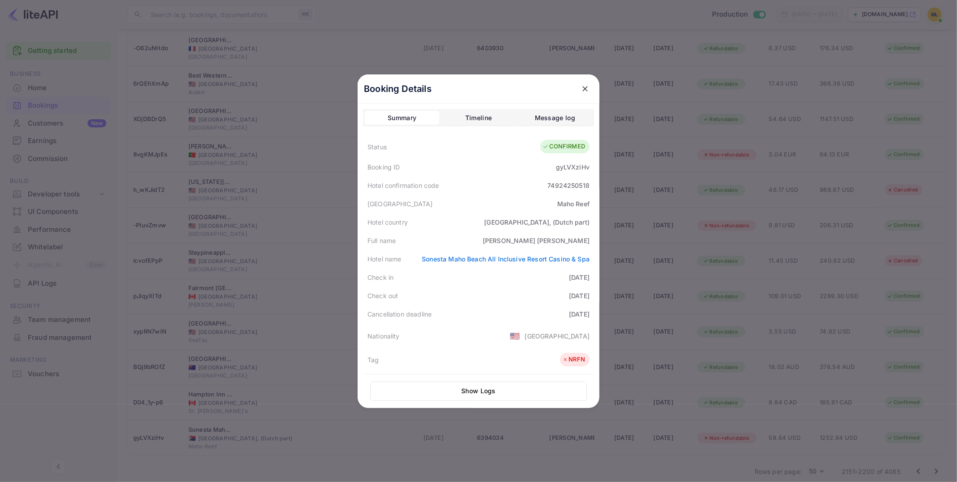
scroll to position [199, 0]
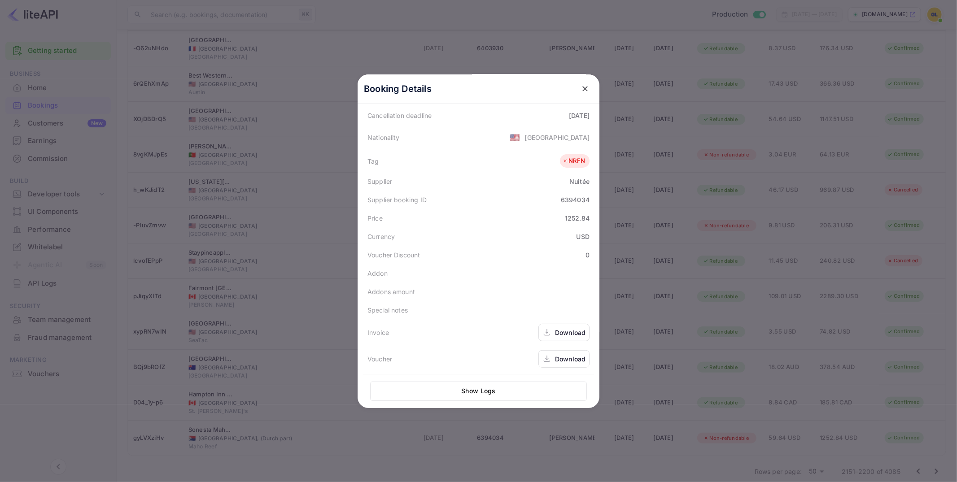
click at [571, 359] on div "Download" at bounding box center [570, 358] width 30 height 9
click at [709, 276] on div at bounding box center [478, 241] width 957 height 482
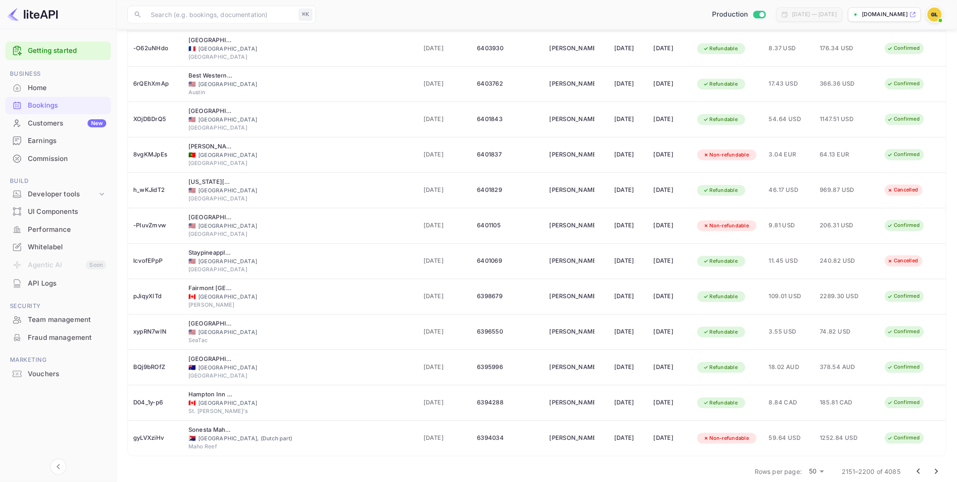
click at [753, 396] on icon "Go to next page" at bounding box center [936, 471] width 11 height 11
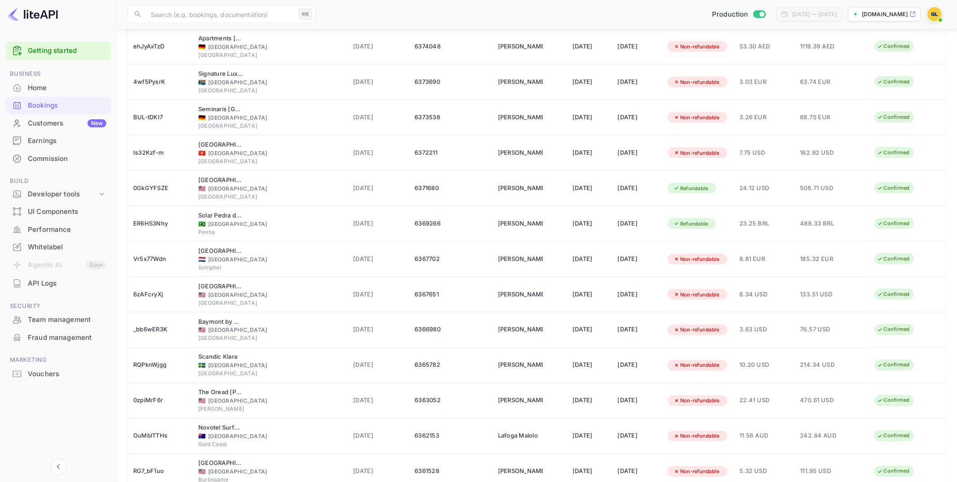
scroll to position [1457, 0]
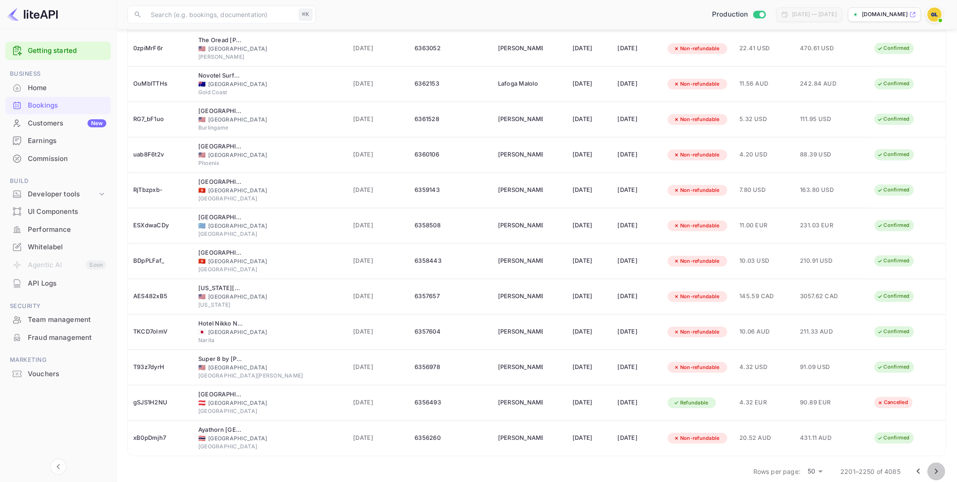
click at [753, 396] on icon "Go to next page" at bounding box center [936, 471] width 11 height 11
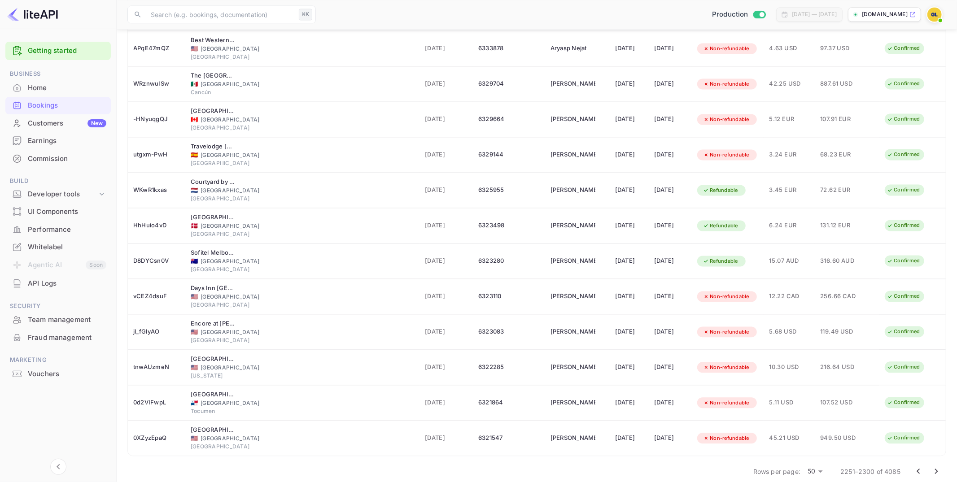
click at [753, 396] on icon "Go to next page" at bounding box center [936, 471] width 11 height 11
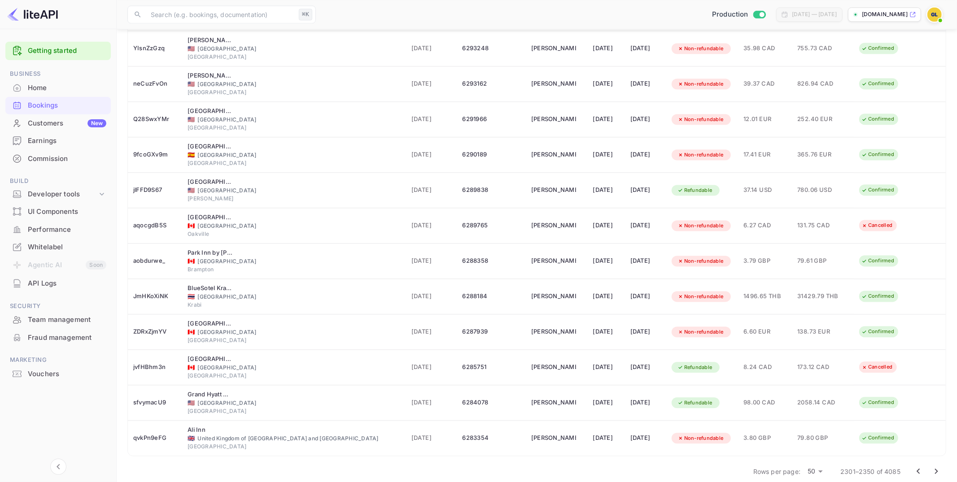
click at [753, 396] on icon "Go to next page" at bounding box center [936, 471] width 11 height 11
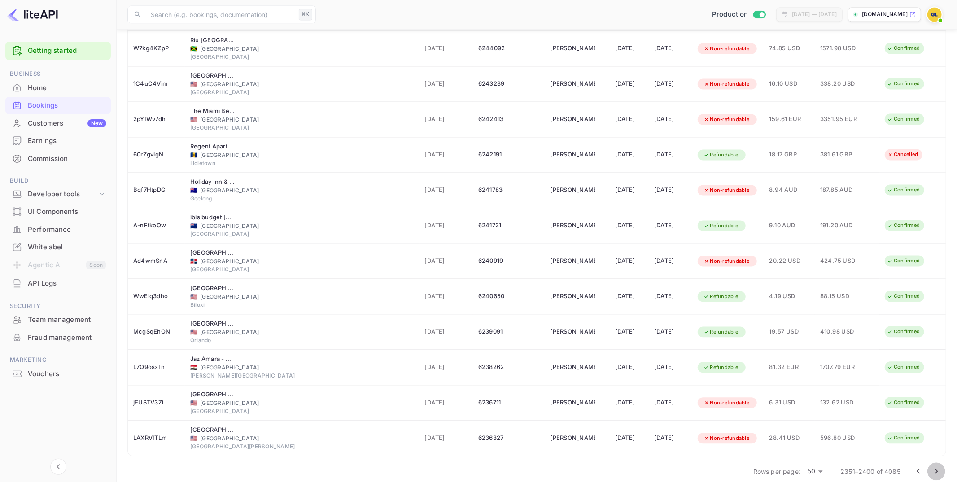
click at [753, 396] on icon "Go to next page" at bounding box center [936, 471] width 11 height 11
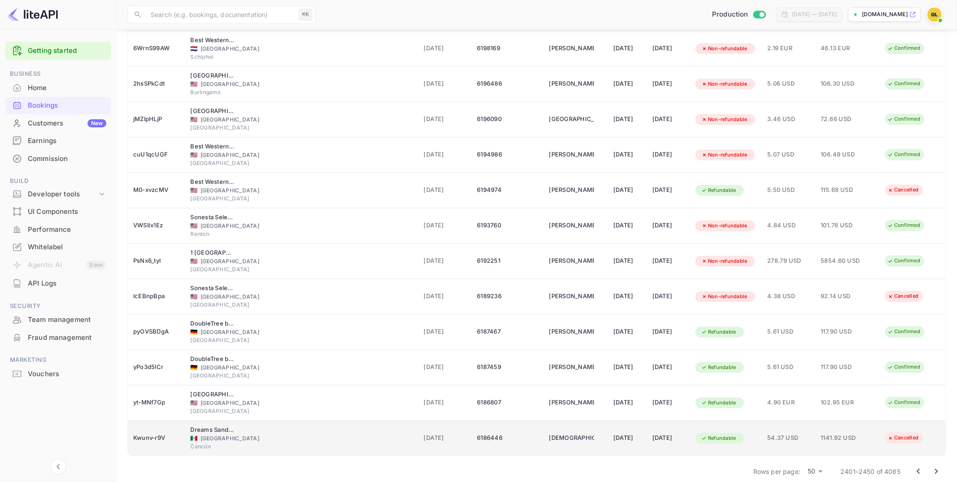
click at [750, 396] on div "Refundable" at bounding box center [725, 438] width 61 height 14
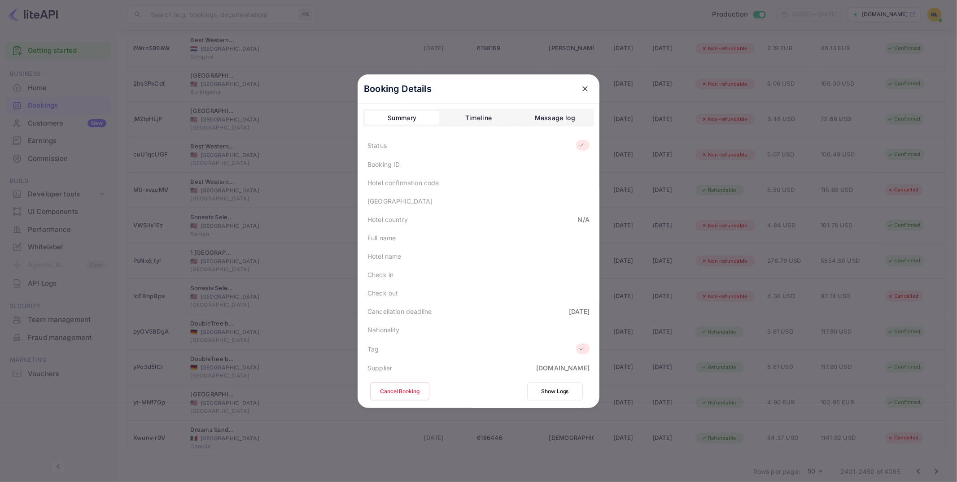
scroll to position [186, 0]
click at [563, 355] on div "Download" at bounding box center [570, 359] width 30 height 9
click at [579, 91] on button "close" at bounding box center [585, 89] width 16 height 16
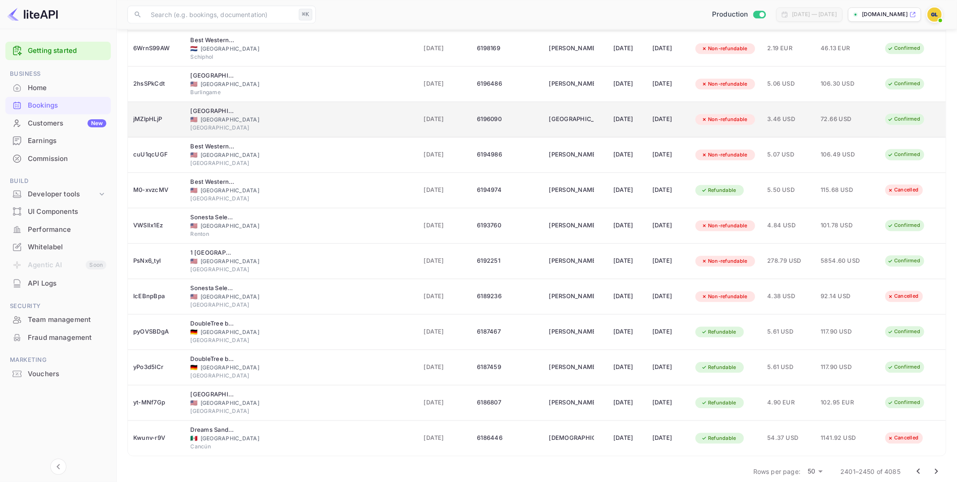
click at [753, 114] on span "72.66 USD" at bounding box center [842, 119] width 45 height 10
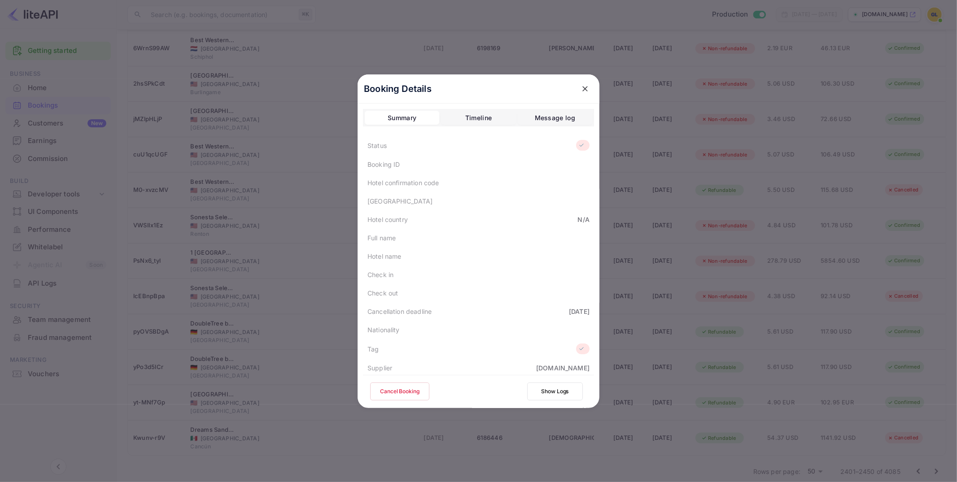
click at [583, 89] on icon "close" at bounding box center [584, 88] width 9 height 9
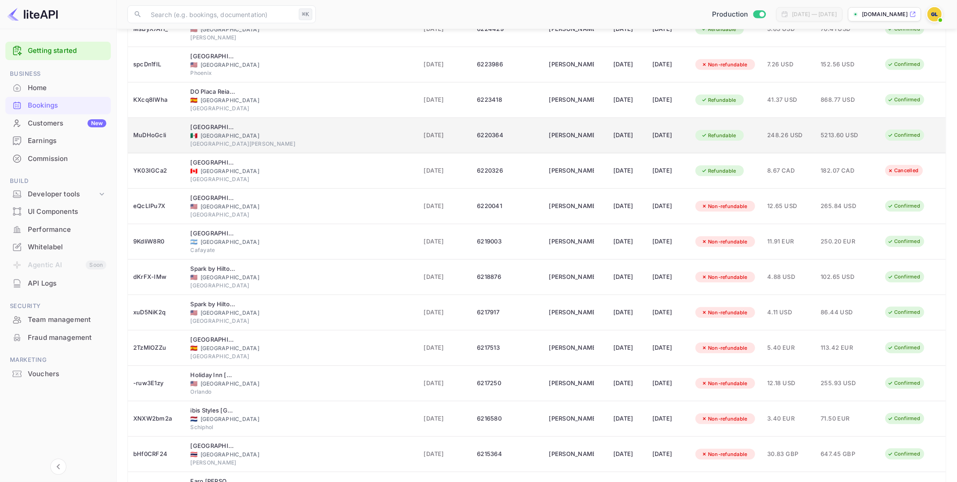
scroll to position [359, 0]
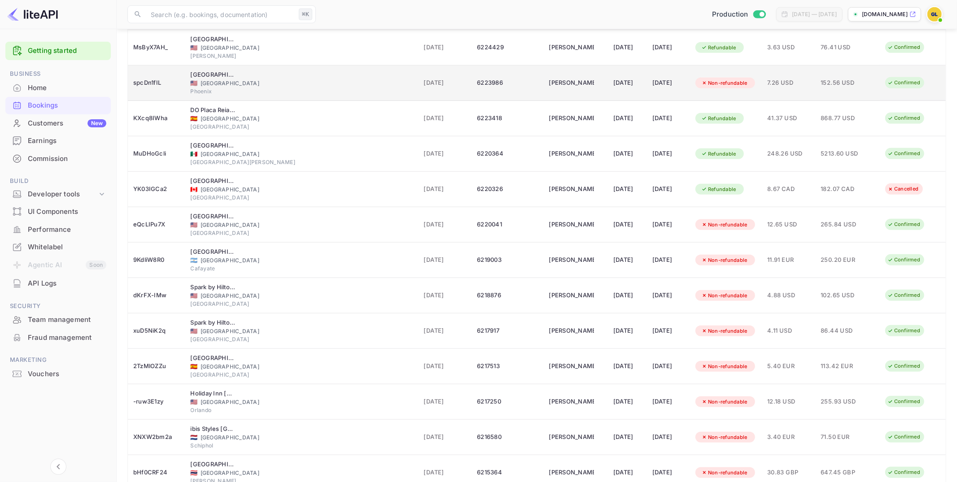
click at [753, 85] on span "152.56 USD" at bounding box center [842, 83] width 45 height 10
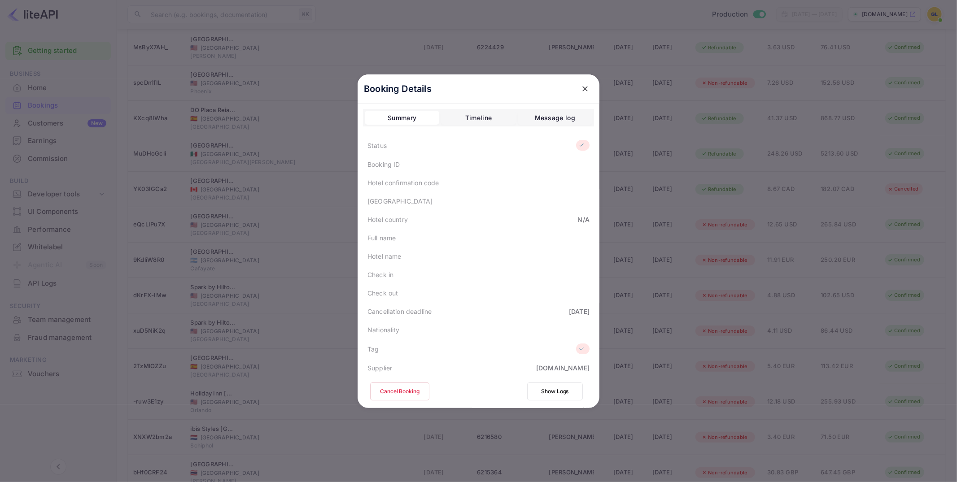
click at [588, 91] on icon "close" at bounding box center [584, 88] width 9 height 9
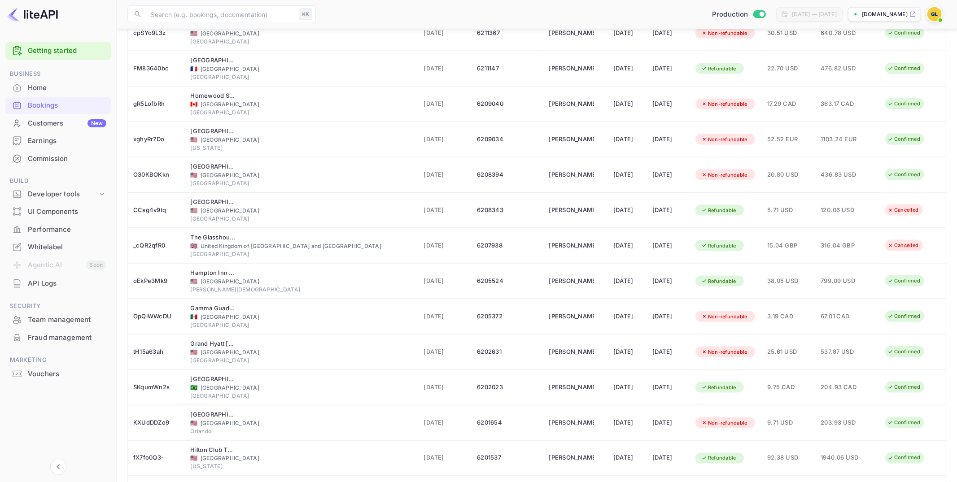
scroll to position [1457, 0]
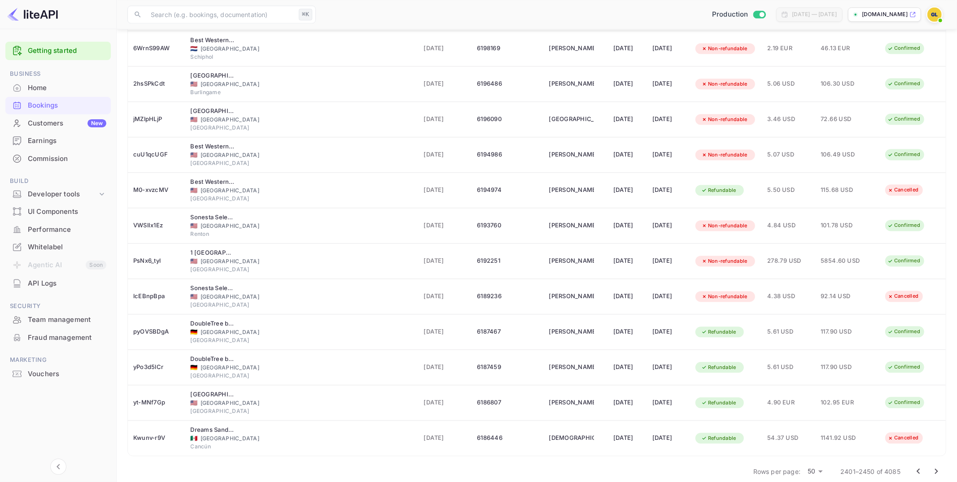
click at [753, 396] on icon "Go to previous page" at bounding box center [918, 471] width 11 height 11
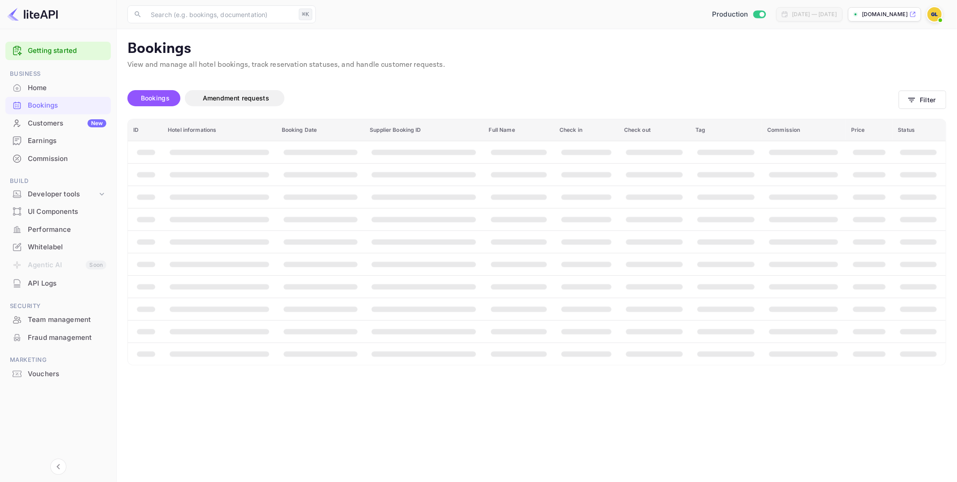
scroll to position [0, 0]
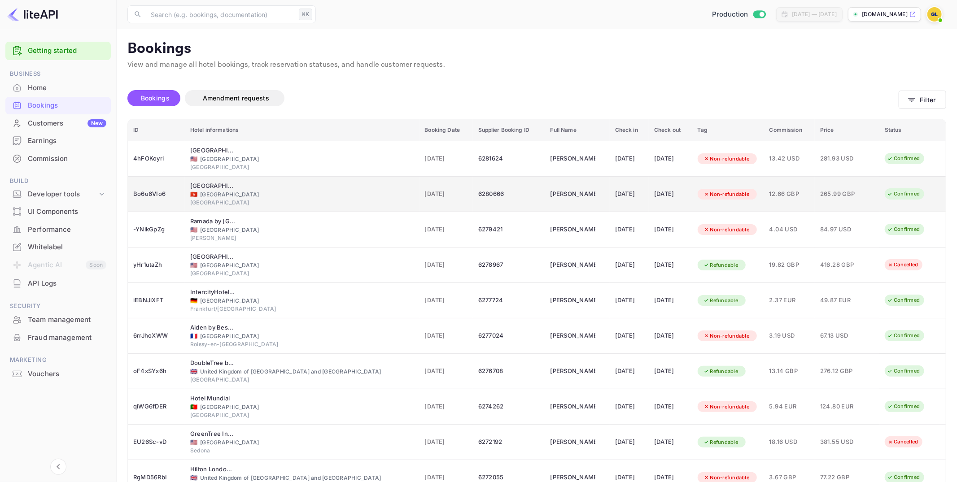
click at [712, 195] on div "Non-refundable" at bounding box center [726, 194] width 58 height 11
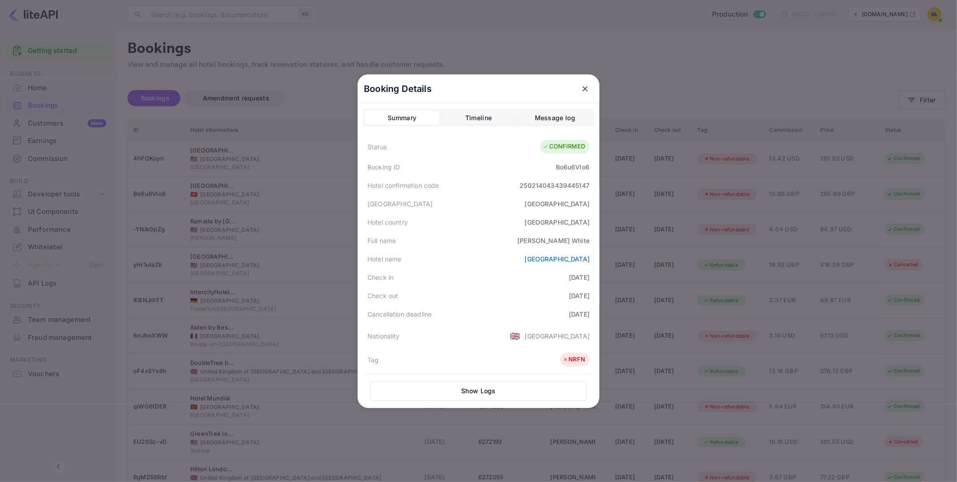
click at [587, 85] on icon "close" at bounding box center [584, 88] width 9 height 9
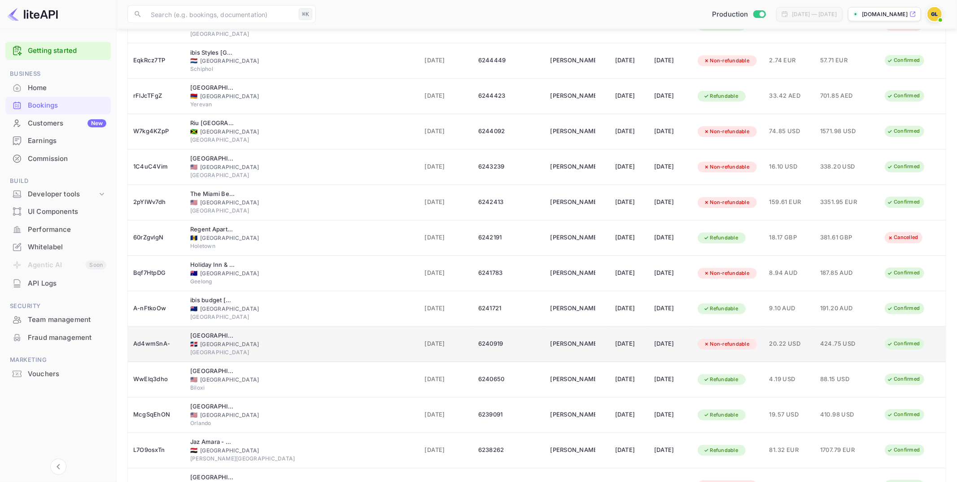
scroll to position [1406, 0]
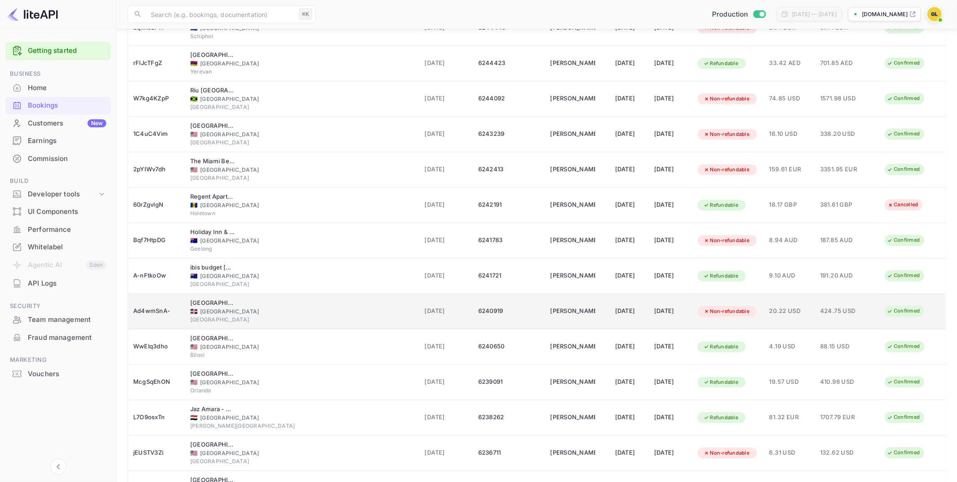
click at [719, 306] on div "Non-refundable" at bounding box center [726, 311] width 58 height 11
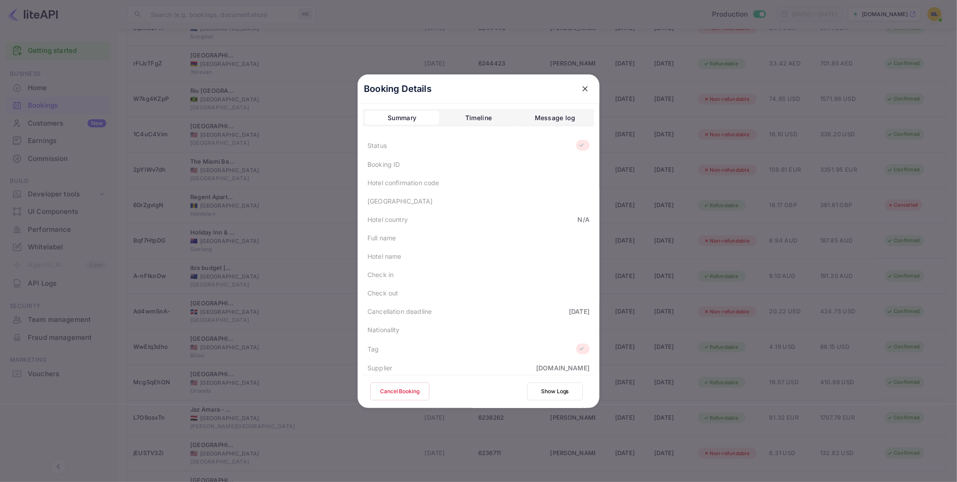
click at [586, 87] on icon "close" at bounding box center [584, 88] width 5 height 5
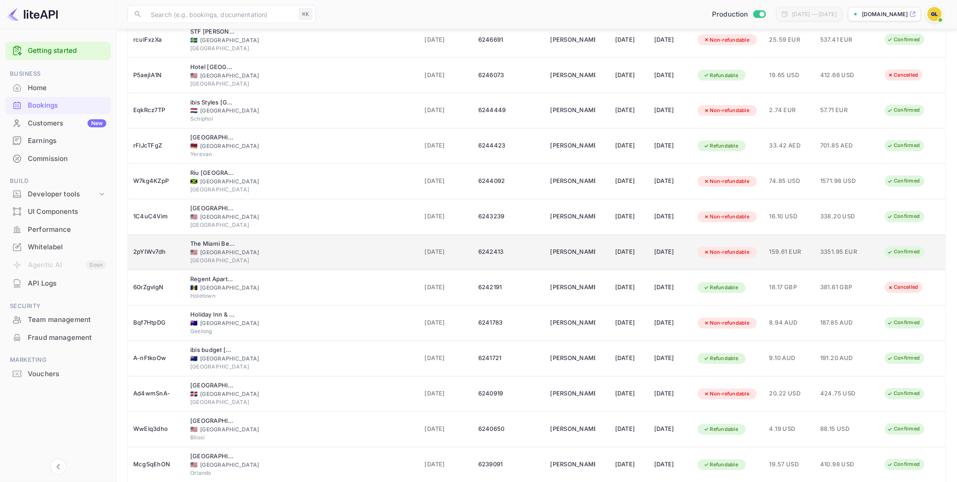
scroll to position [1315, 0]
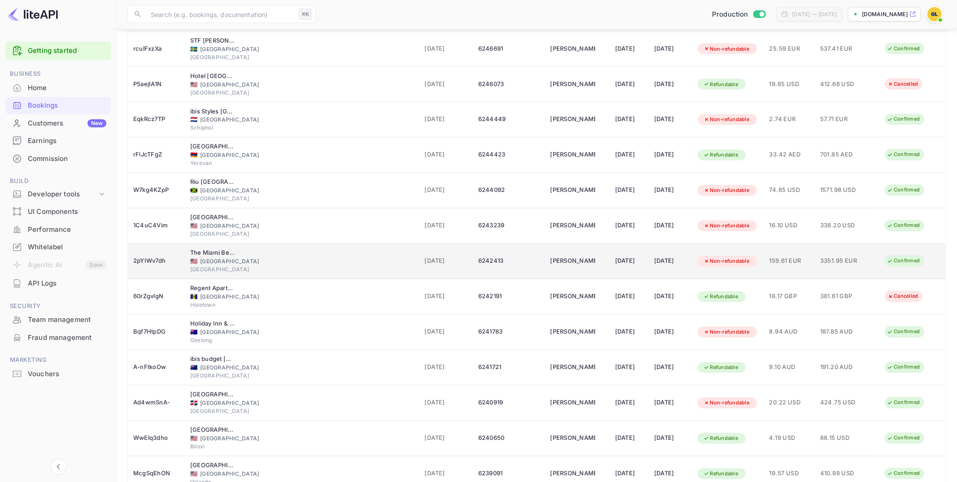
click at [714, 256] on div "Non-refundable" at bounding box center [726, 261] width 58 height 11
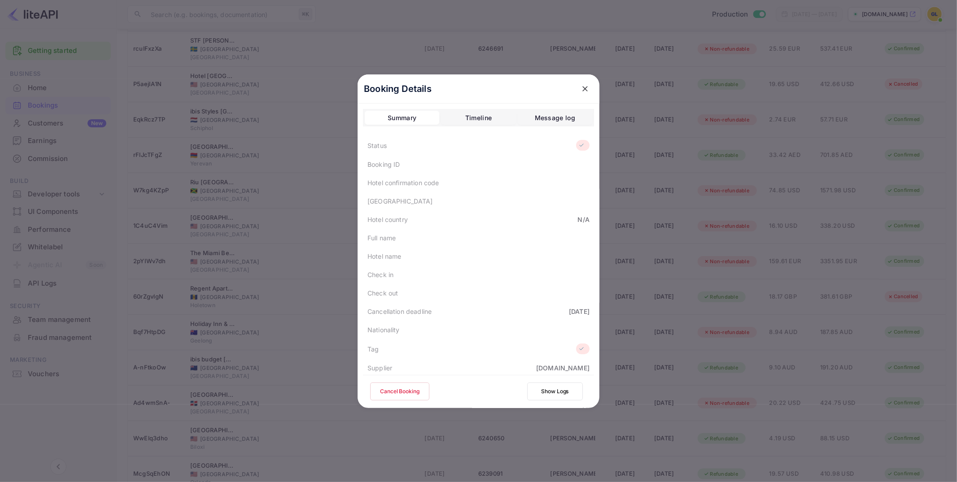
click at [588, 88] on icon "close" at bounding box center [584, 88] width 9 height 9
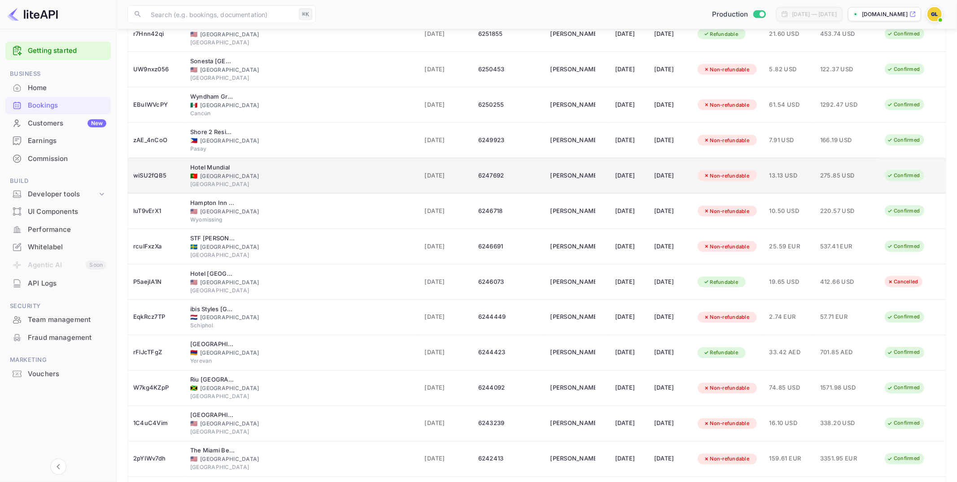
scroll to position [887, 0]
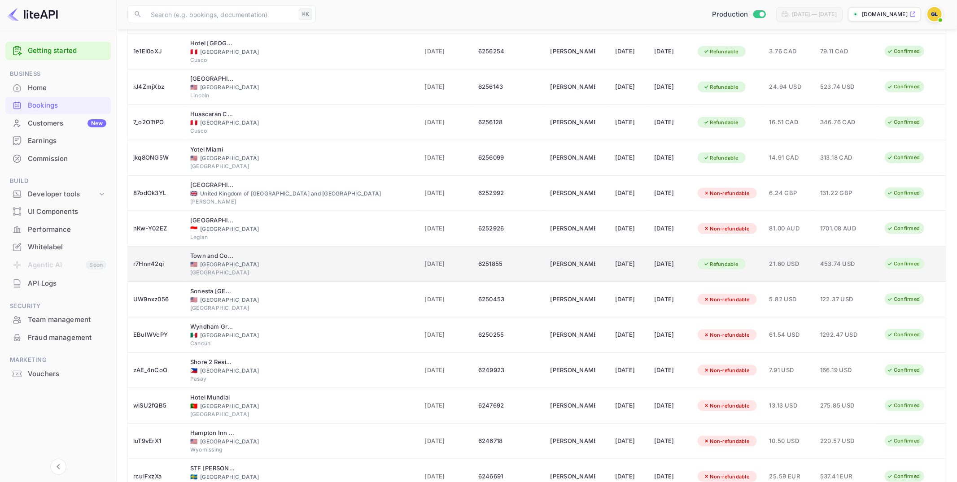
click at [425, 259] on span "[DATE]" at bounding box center [446, 264] width 43 height 10
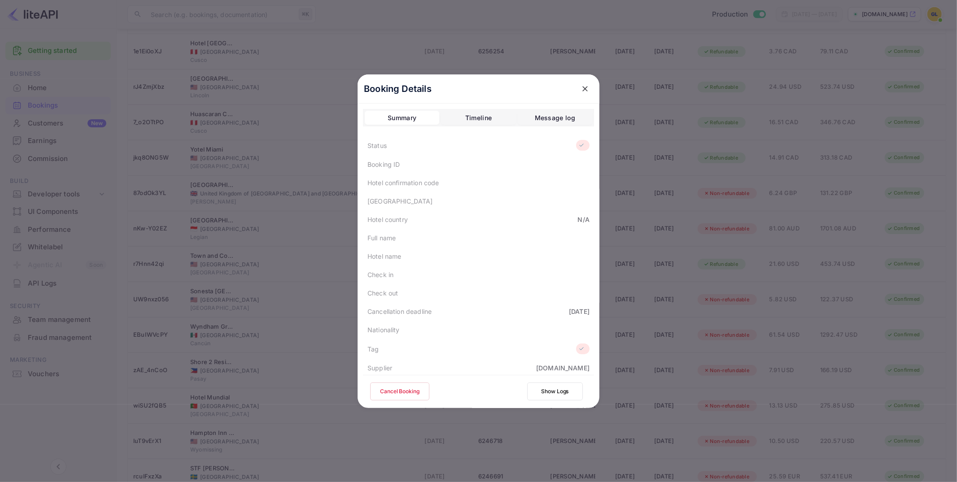
click at [584, 89] on icon "close" at bounding box center [584, 88] width 9 height 9
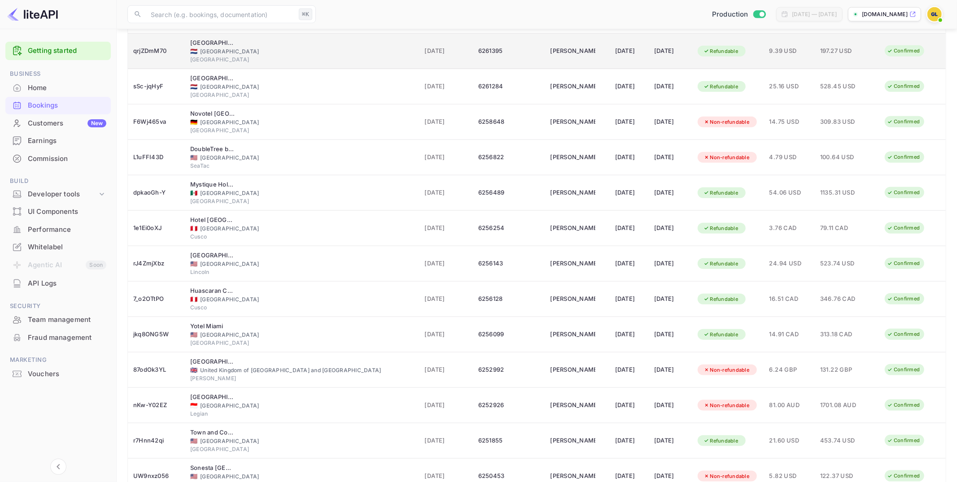
scroll to position [619, 0]
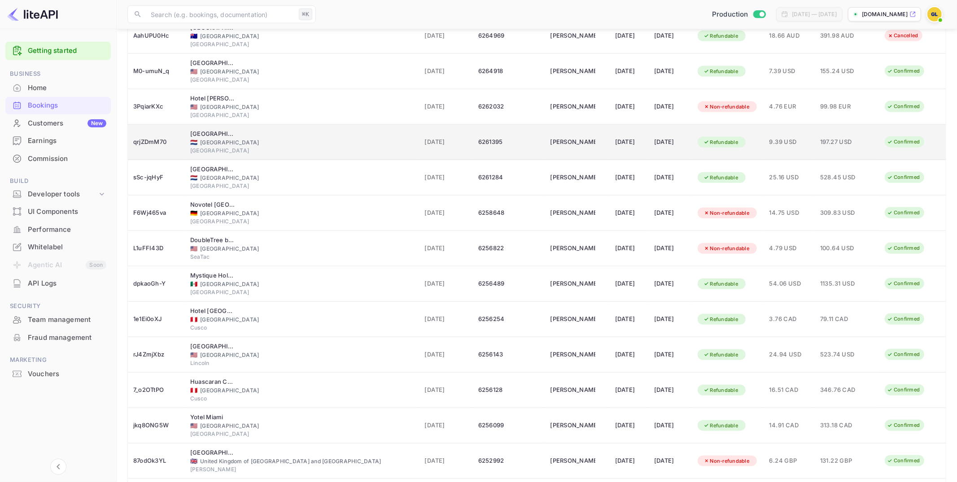
click at [425, 143] on div "[DATE]" at bounding box center [446, 142] width 43 height 14
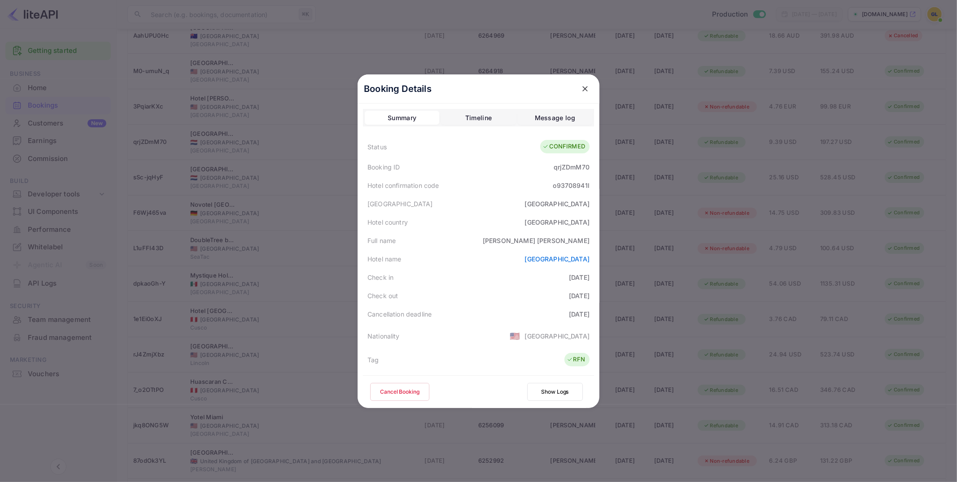
click at [582, 87] on icon "close" at bounding box center [584, 88] width 9 height 9
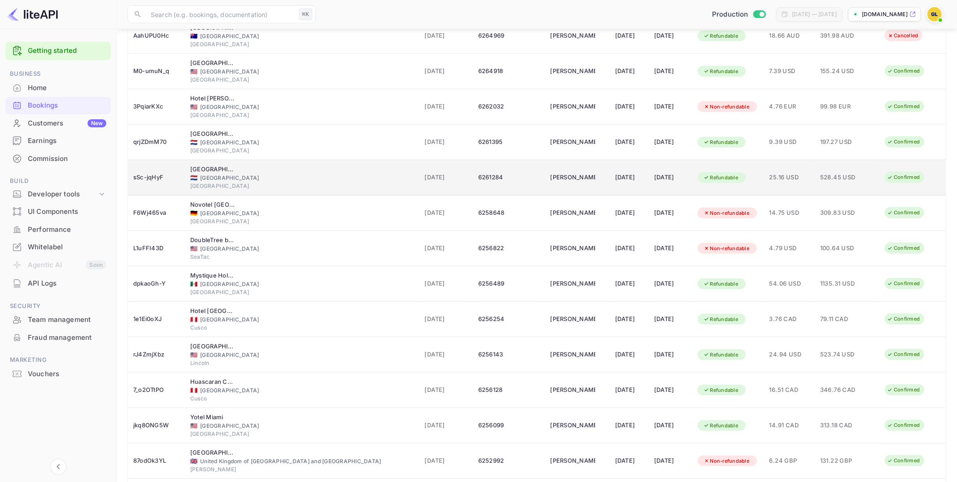
click at [425, 178] on div "[DATE]" at bounding box center [446, 177] width 43 height 14
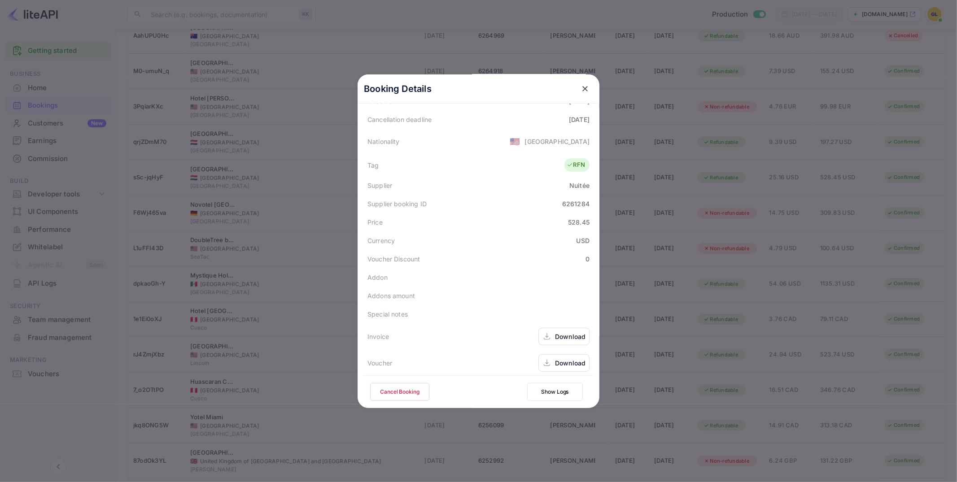
scroll to position [195, 0]
click at [567, 368] on div "Download" at bounding box center [563, 362] width 51 height 17
click at [592, 87] on button "close" at bounding box center [585, 89] width 16 height 16
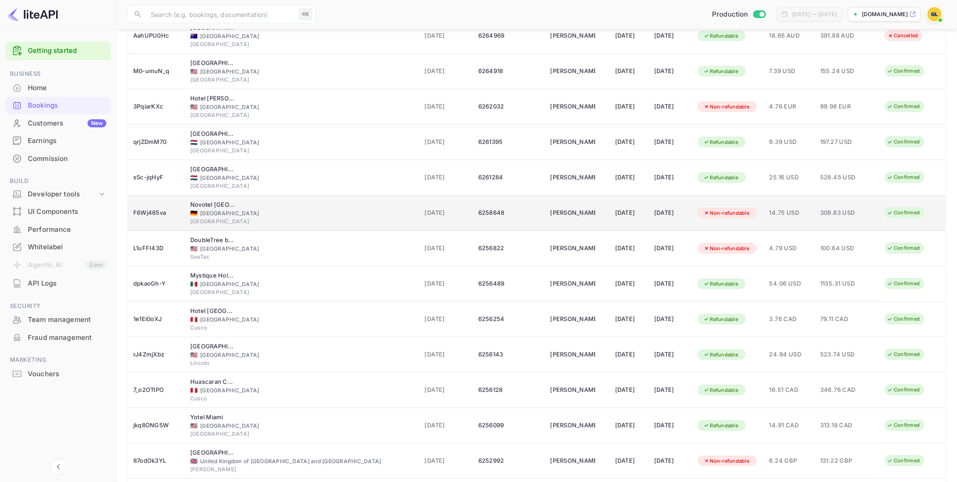
scroll to position [597, 0]
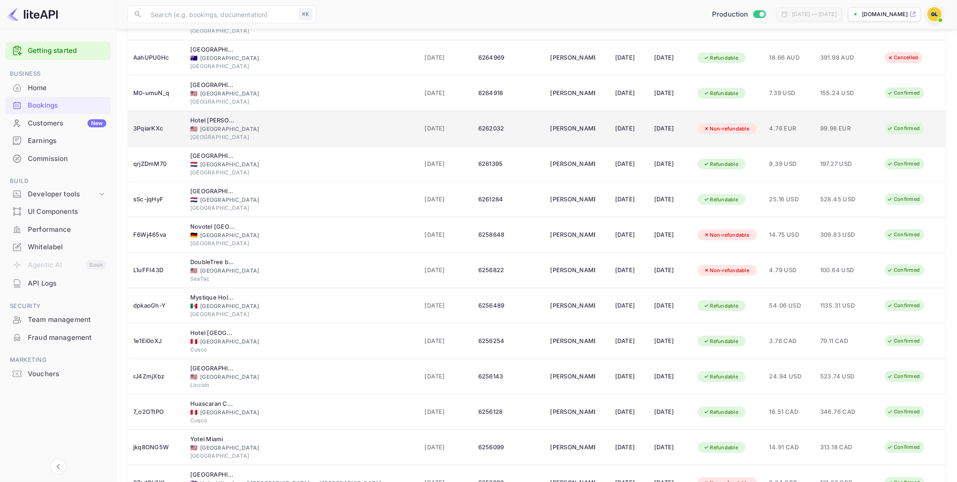
click at [340, 133] on div "[GEOGRAPHIC_DATA]" at bounding box center [302, 137] width 224 height 8
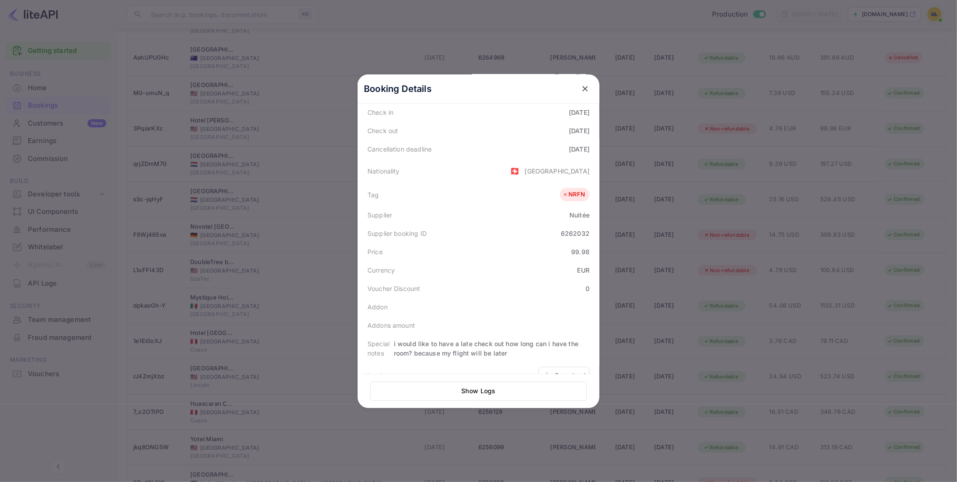
scroll to position [208, 0]
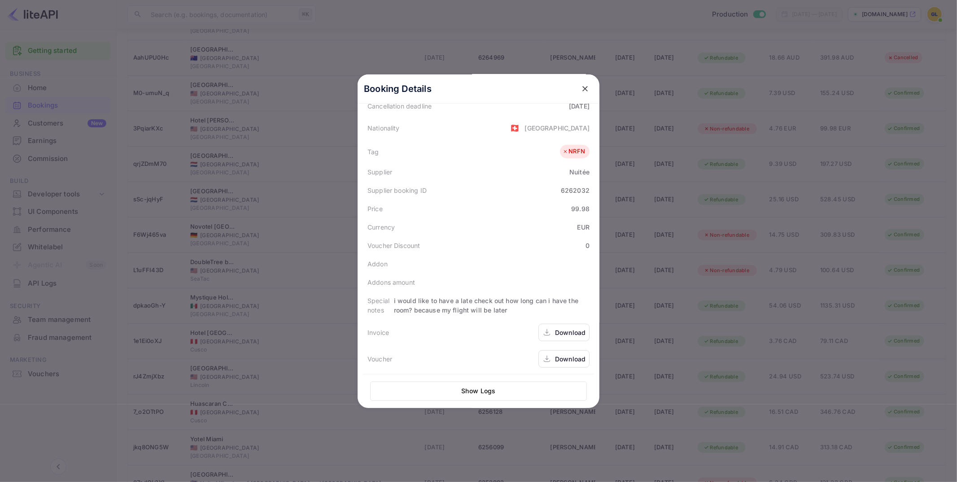
click at [570, 360] on div "Download" at bounding box center [570, 358] width 30 height 9
click at [585, 86] on icon "close" at bounding box center [584, 88] width 9 height 9
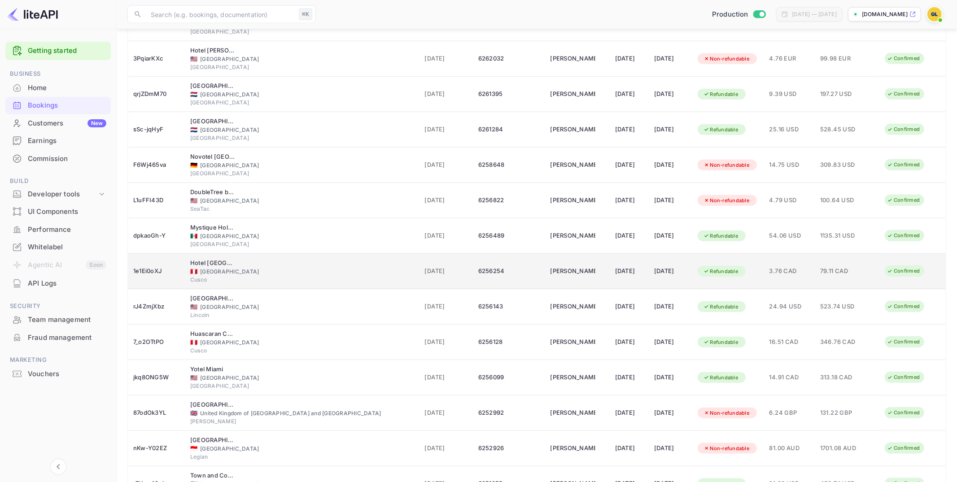
scroll to position [675, 0]
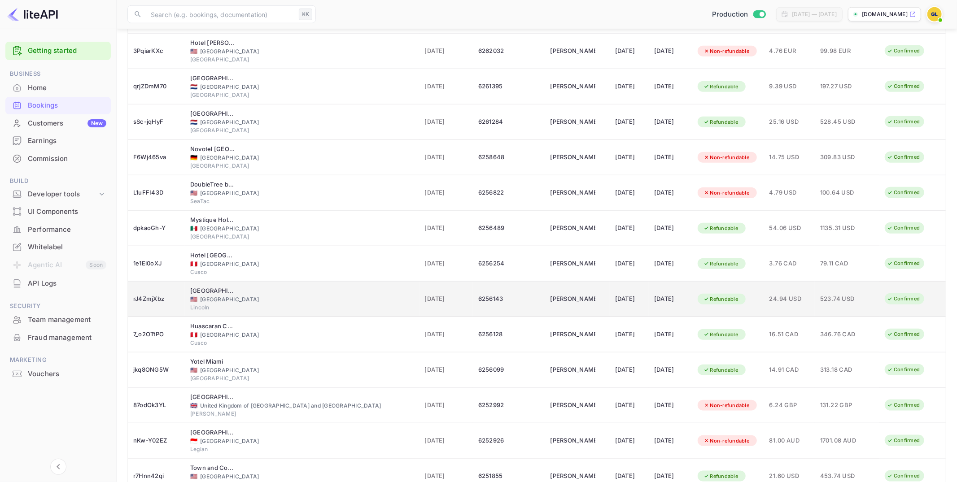
click at [425, 300] on div "[DATE]" at bounding box center [446, 299] width 43 height 14
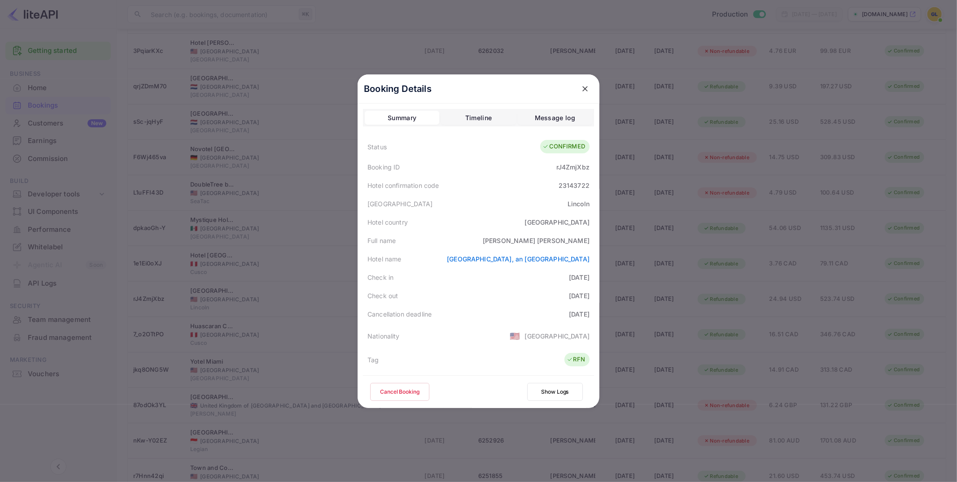
click at [586, 89] on icon "close" at bounding box center [584, 88] width 9 height 9
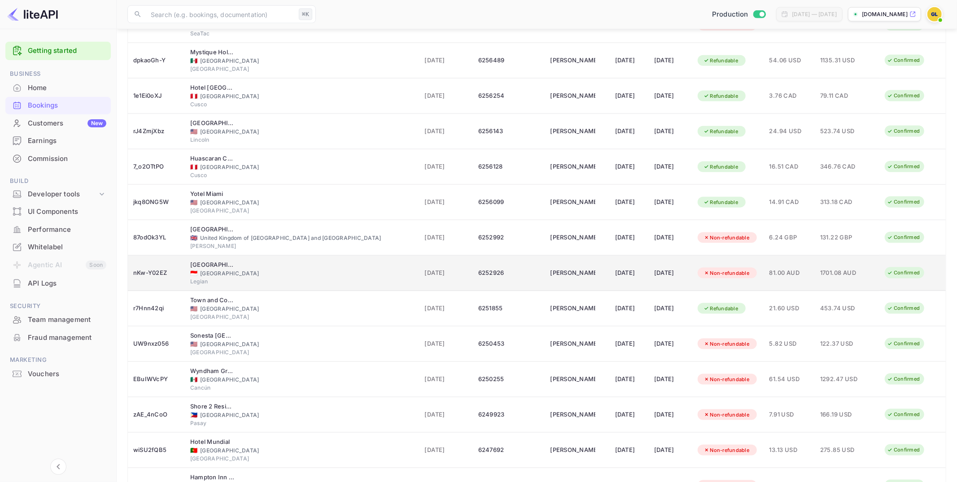
scroll to position [1034, 0]
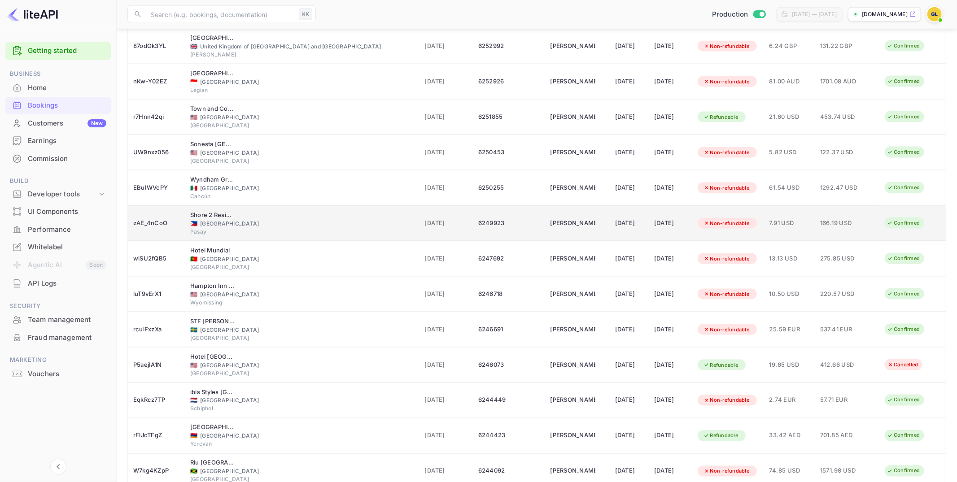
click at [425, 218] on span "[DATE]" at bounding box center [446, 223] width 43 height 10
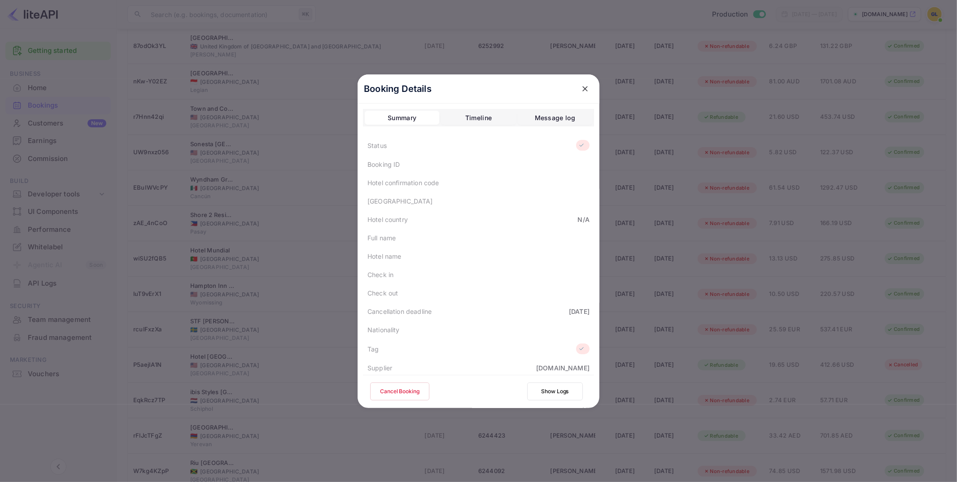
drag, startPoint x: 588, startPoint y: 87, endPoint x: 582, endPoint y: 90, distance: 6.8
click at [588, 87] on icon "close" at bounding box center [584, 88] width 9 height 9
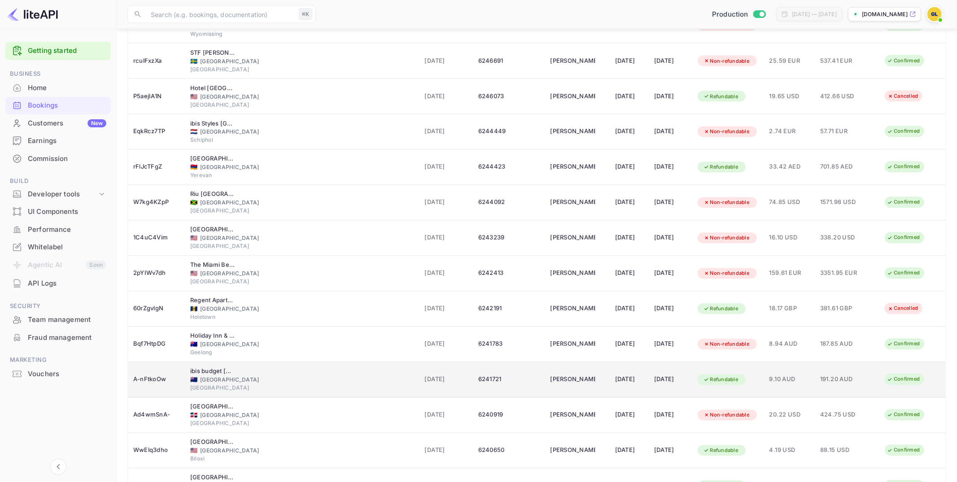
scroll to position [1447, 0]
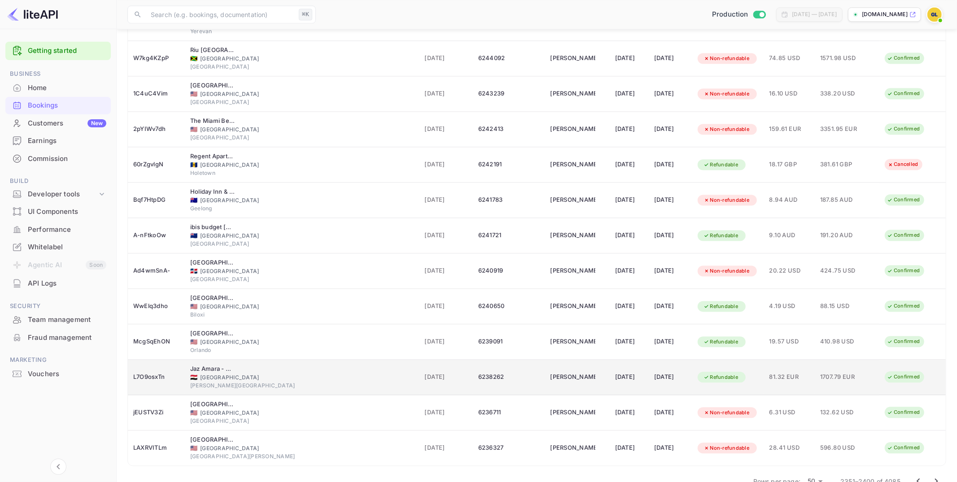
click at [419, 360] on td "[DATE]" at bounding box center [445, 377] width 53 height 35
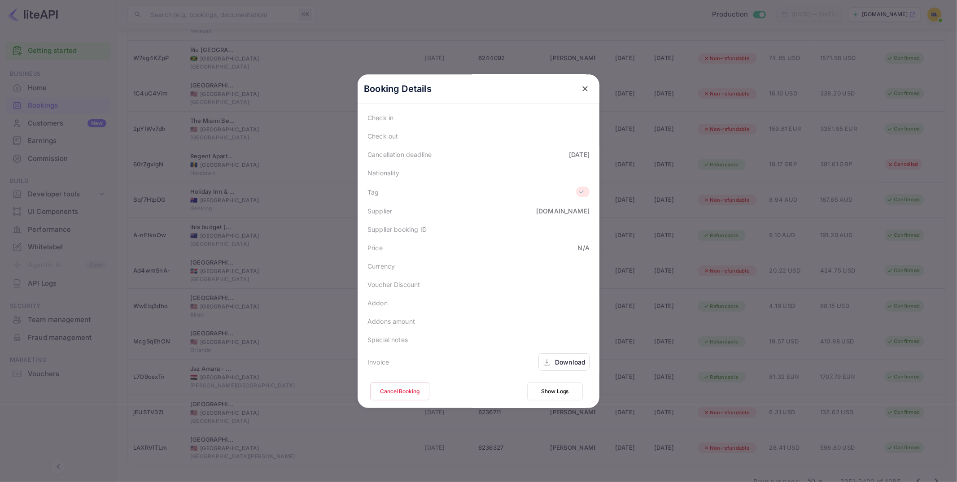
scroll to position [186, 0]
click at [570, 361] on div "Download" at bounding box center [570, 359] width 30 height 9
click at [586, 83] on button "close" at bounding box center [585, 89] width 16 height 16
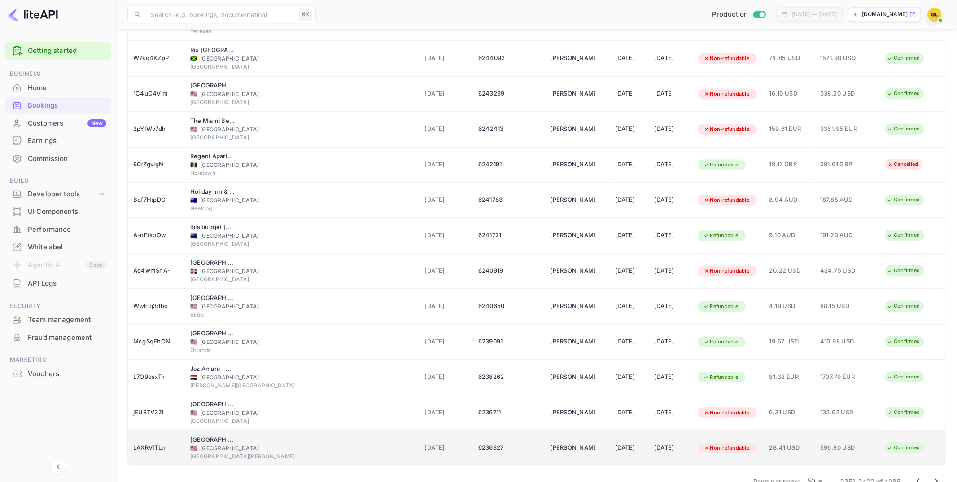
click at [571, 396] on td "[PERSON_NAME]" at bounding box center [577, 448] width 65 height 35
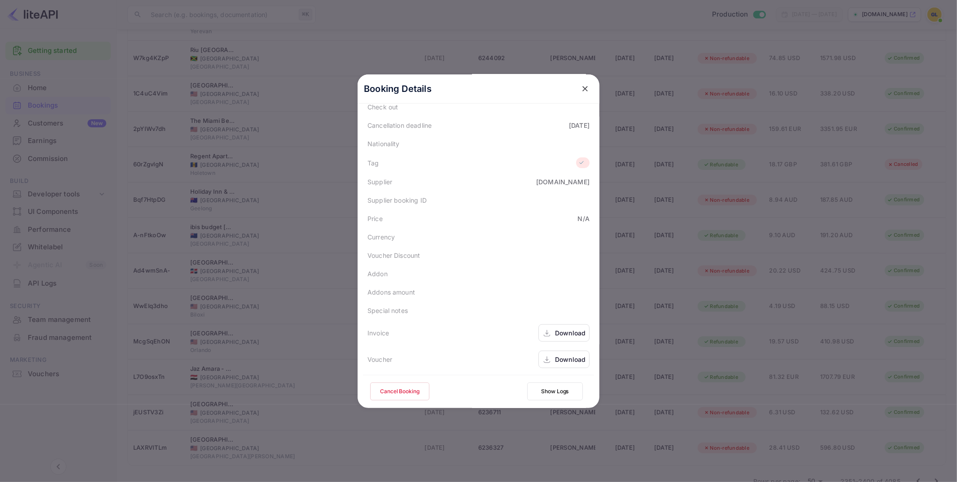
click at [575, 365] on div "Download" at bounding box center [563, 359] width 51 height 17
click at [574, 335] on div "Download" at bounding box center [570, 332] width 30 height 9
click at [586, 88] on icon "close" at bounding box center [584, 88] width 9 height 9
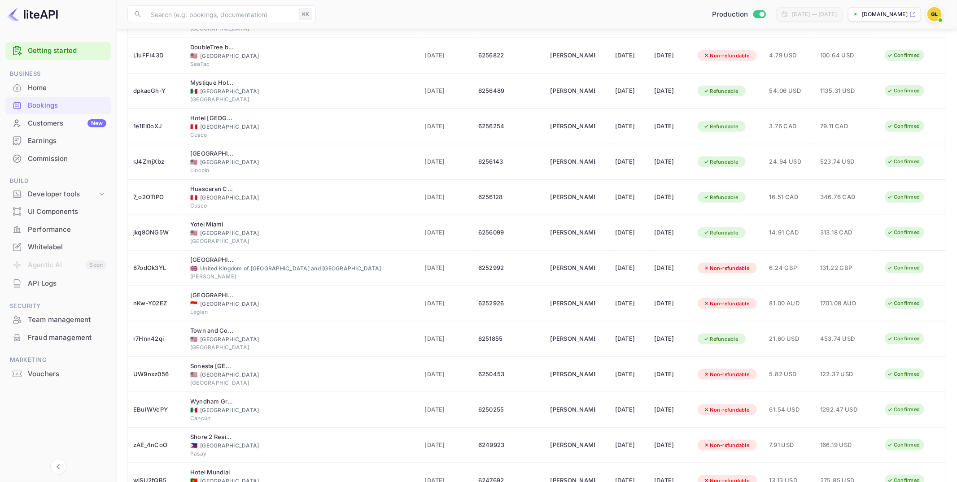
scroll to position [810, 0]
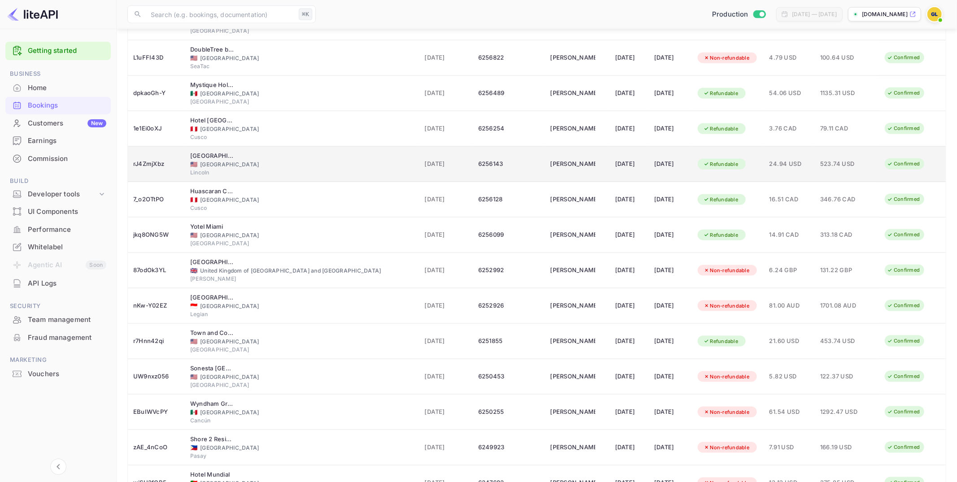
click at [425, 160] on span "[DATE]" at bounding box center [446, 164] width 43 height 10
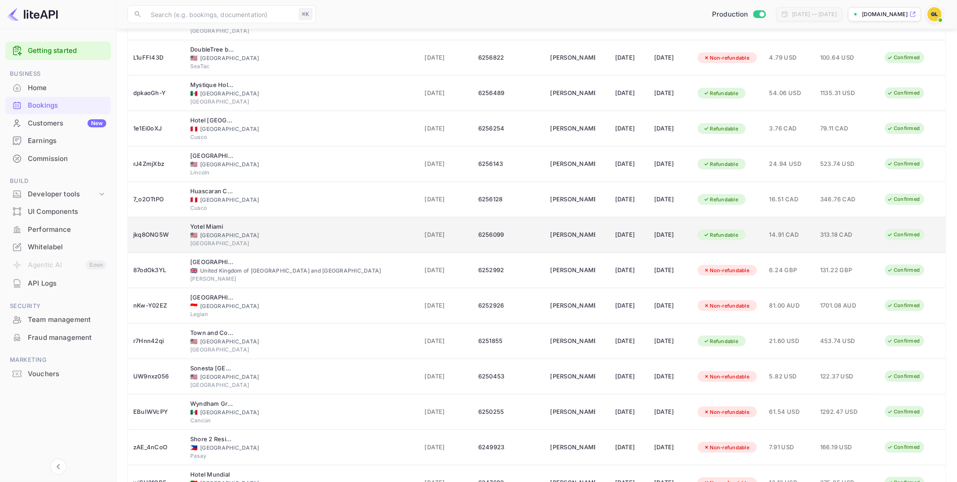
click at [425, 230] on span "[DATE]" at bounding box center [446, 235] width 43 height 10
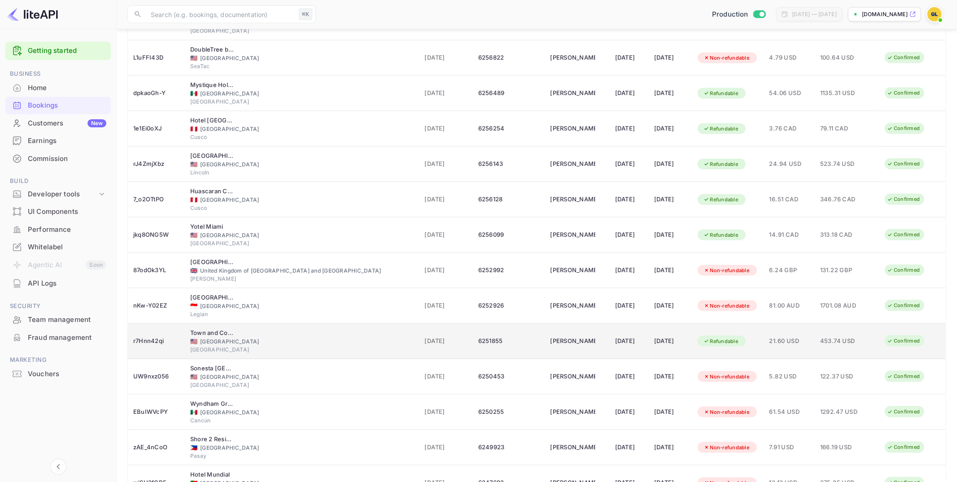
click at [425, 340] on div "[DATE]" at bounding box center [446, 341] width 43 height 14
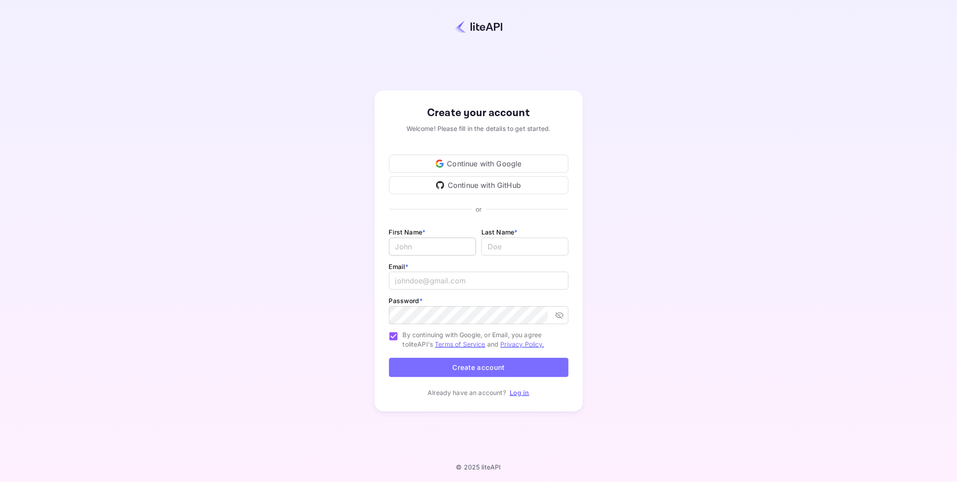
type input "[EMAIL_ADDRESS][DOMAIN_NAME]"
click at [460, 250] on input "Email *" at bounding box center [432, 247] width 87 height 18
type input "[PERSON_NAME]"
drag, startPoint x: 497, startPoint y: 246, endPoint x: 484, endPoint y: 246, distance: 12.6
click at [484, 246] on input "lastName" at bounding box center [524, 247] width 87 height 18
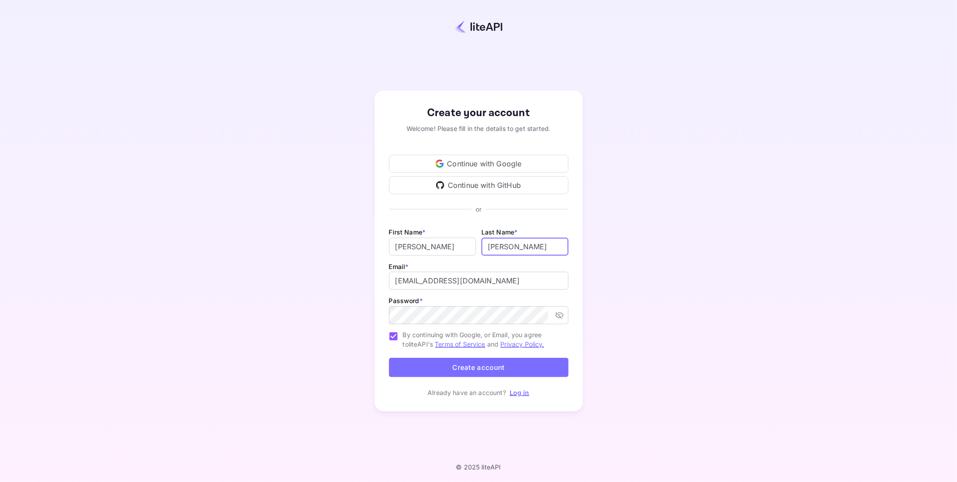
type input "[PERSON_NAME]"
drag, startPoint x: 601, startPoint y: 243, endPoint x: 595, endPoint y: 244, distance: 6.1
click at [601, 242] on div "Create your account Welcome! Please fill in the details to get started. Continu…" at bounding box center [478, 251] width 878 height 424
drag, startPoint x: 492, startPoint y: 278, endPoint x: 321, endPoint y: 266, distance: 171.3
click at [321, 266] on div "Create your account Welcome! Please fill in the details to get started. Continu…" at bounding box center [478, 251] width 878 height 424
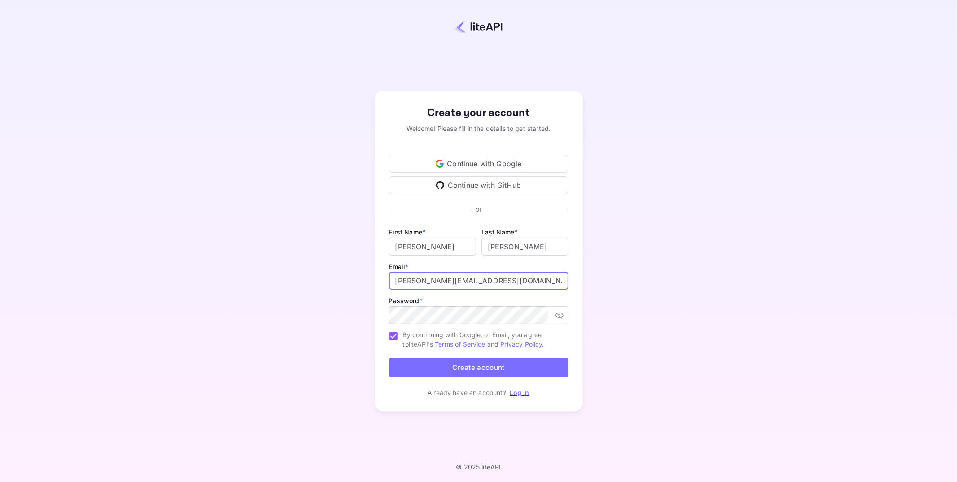
drag, startPoint x: 448, startPoint y: 282, endPoint x: 432, endPoint y: 283, distance: 15.3
click at [432, 283] on input "[PERSON_NAME][EMAIL_ADDRESS][DOMAIN_NAME]" at bounding box center [478, 281] width 179 height 18
type input "[PERSON_NAME][EMAIL_ADDRESS][DOMAIN_NAME]"
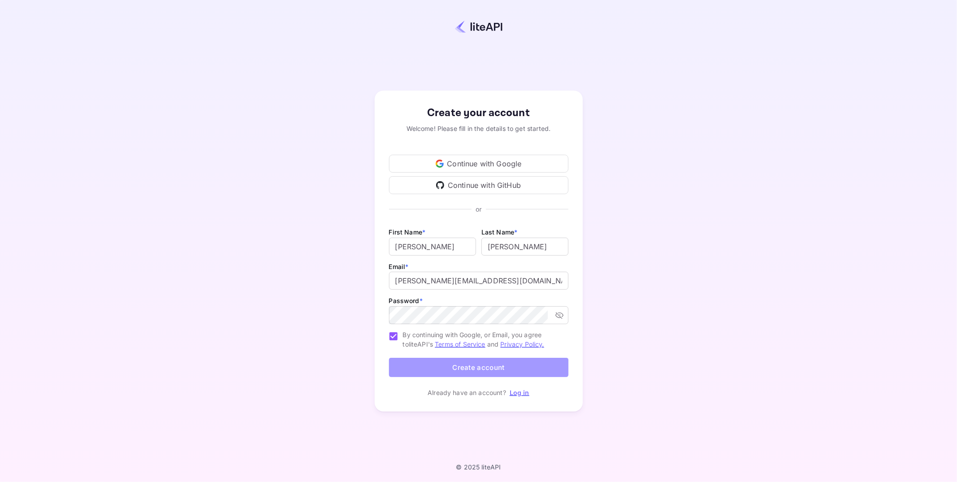
drag, startPoint x: 486, startPoint y: 366, endPoint x: 536, endPoint y: 364, distance: 50.3
click at [486, 366] on button "Create account" at bounding box center [478, 367] width 179 height 19
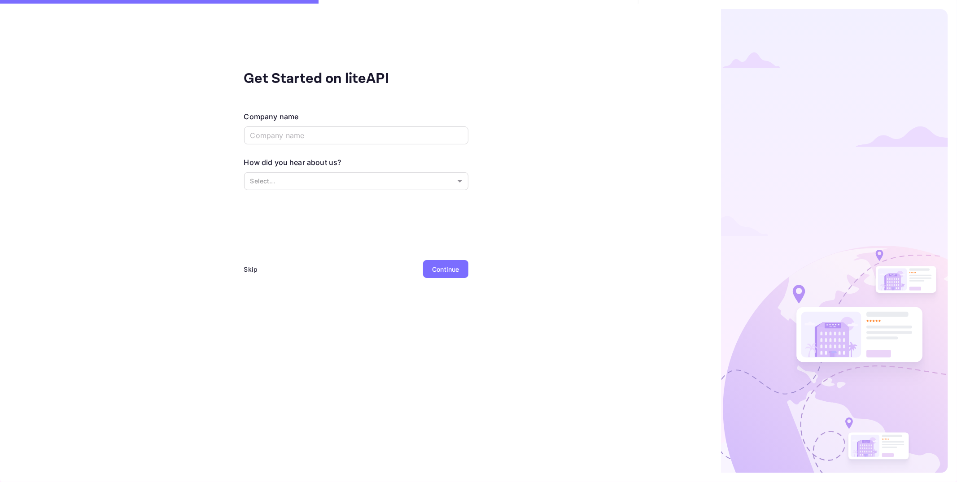
click at [251, 271] on div "Skip" at bounding box center [251, 269] width 14 height 9
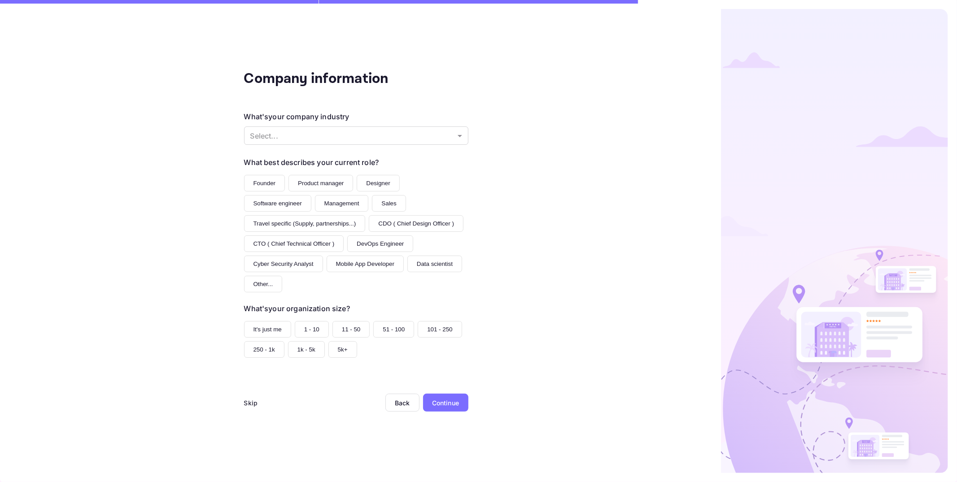
click at [244, 406] on div "Skip" at bounding box center [251, 402] width 14 height 9
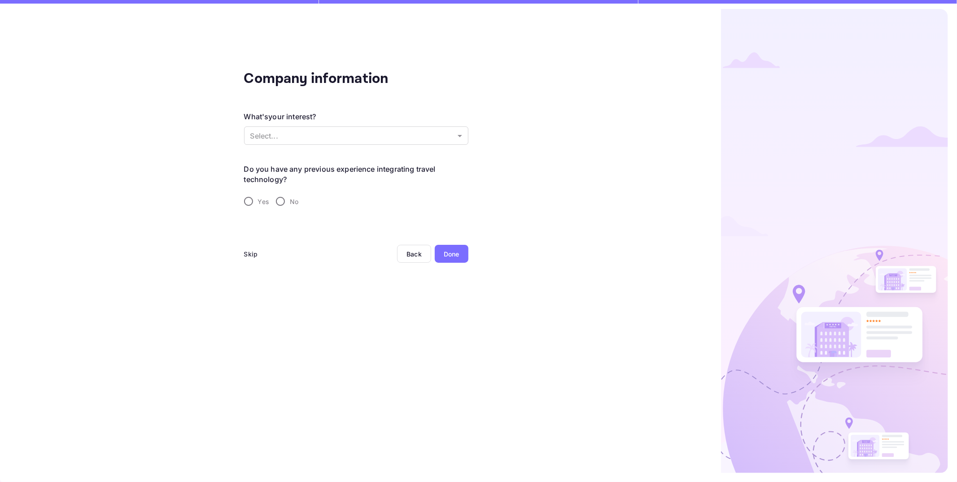
click at [252, 252] on div "Skip" at bounding box center [251, 253] width 14 height 9
